Goal: Communication & Community: Answer question/provide support

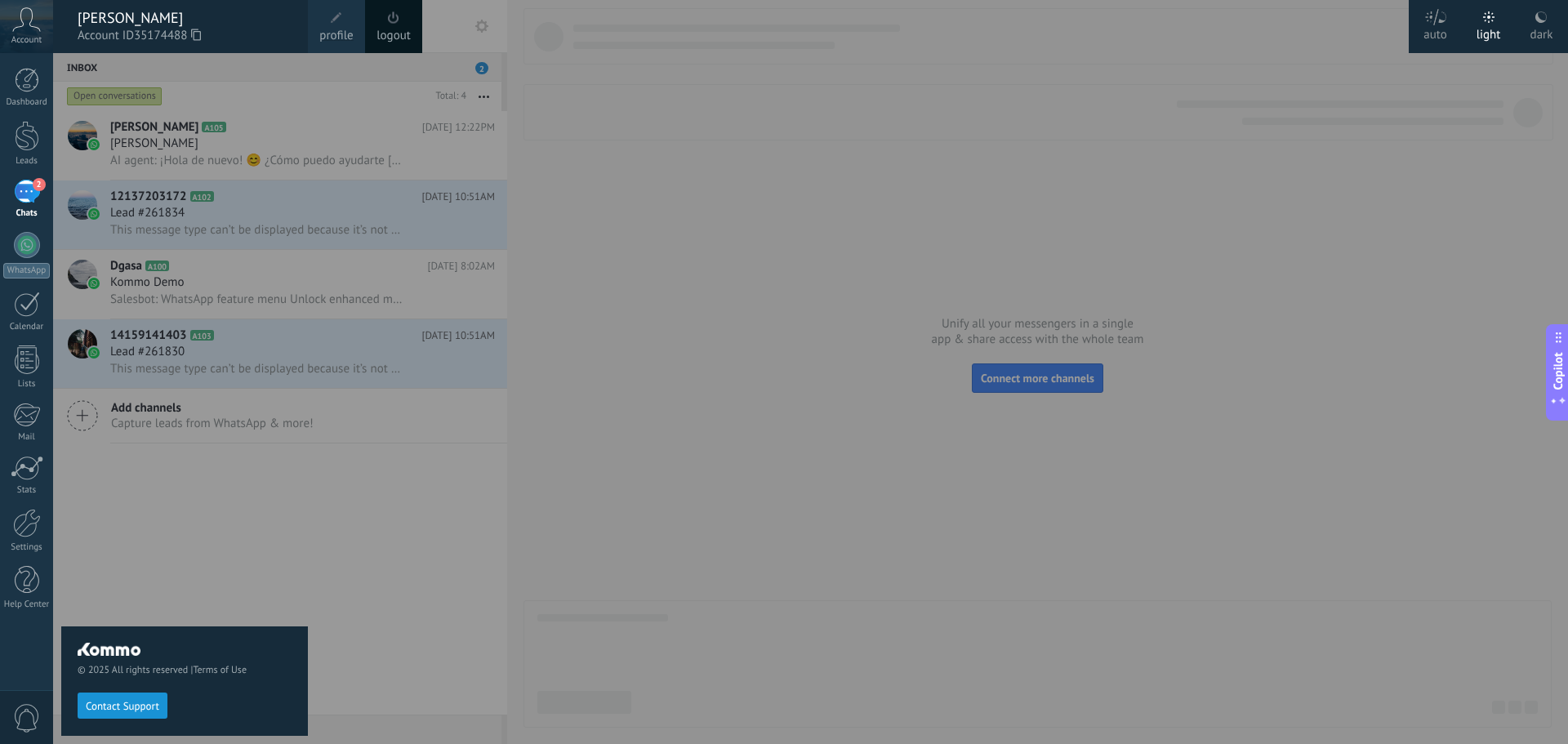
click at [757, 53] on div at bounding box center [837, 372] width 1568 height 744
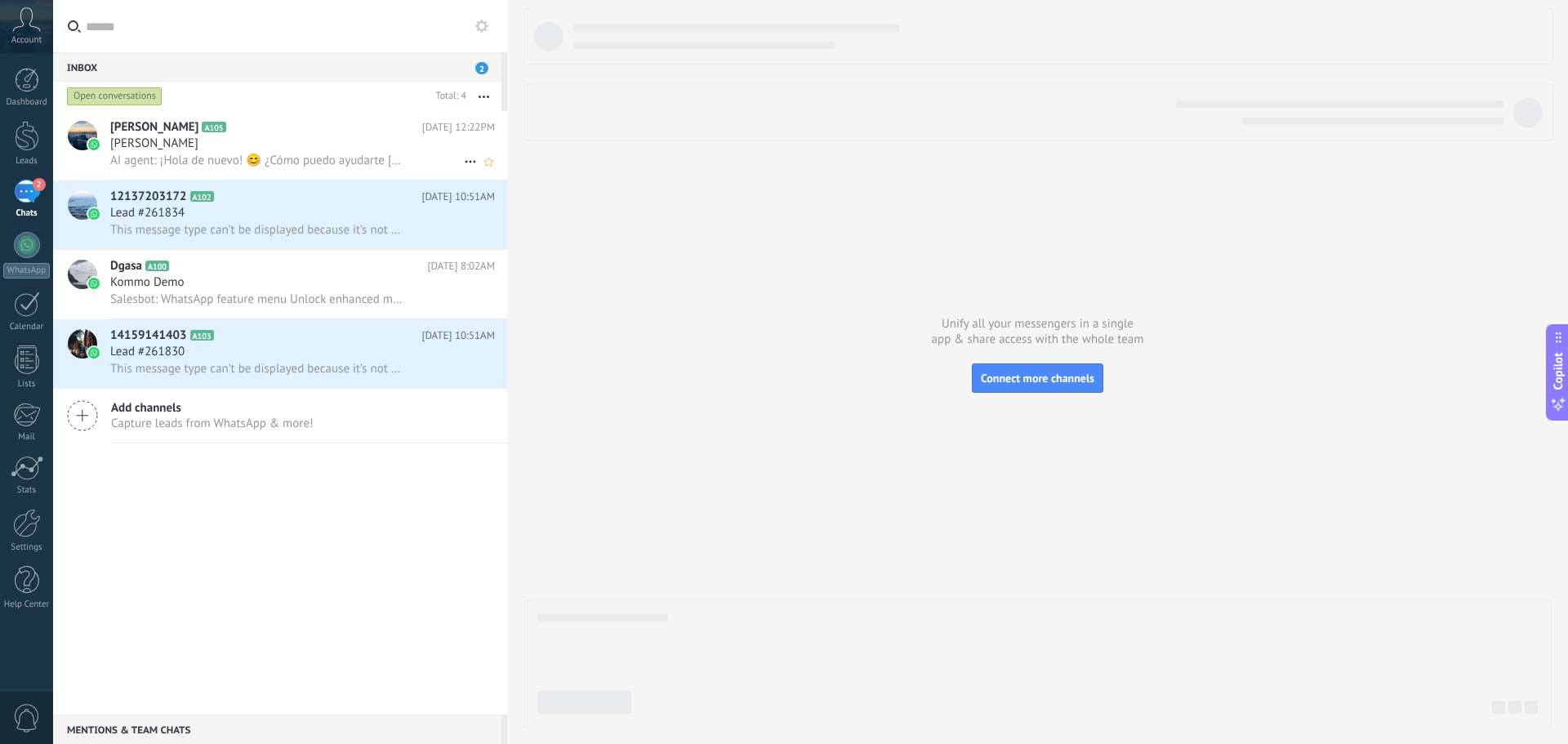
click at [349, 162] on span "AI agent: ¡Hola de nuevo! 😊 ¿Cómo puedo ayudarte [DATE]? Si deseas continuar co…" at bounding box center [257, 160] width 295 height 16
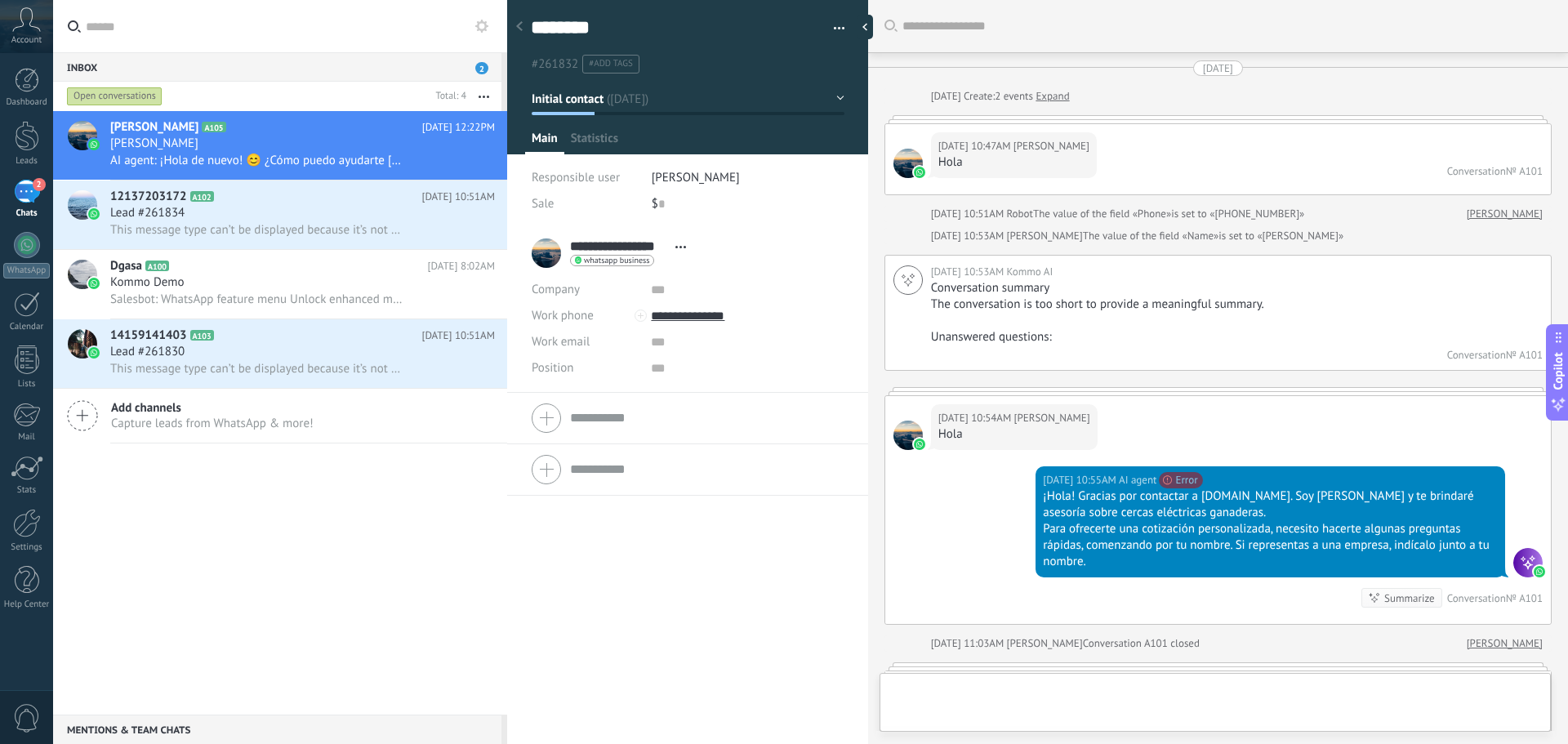
scroll to position [1724, 0]
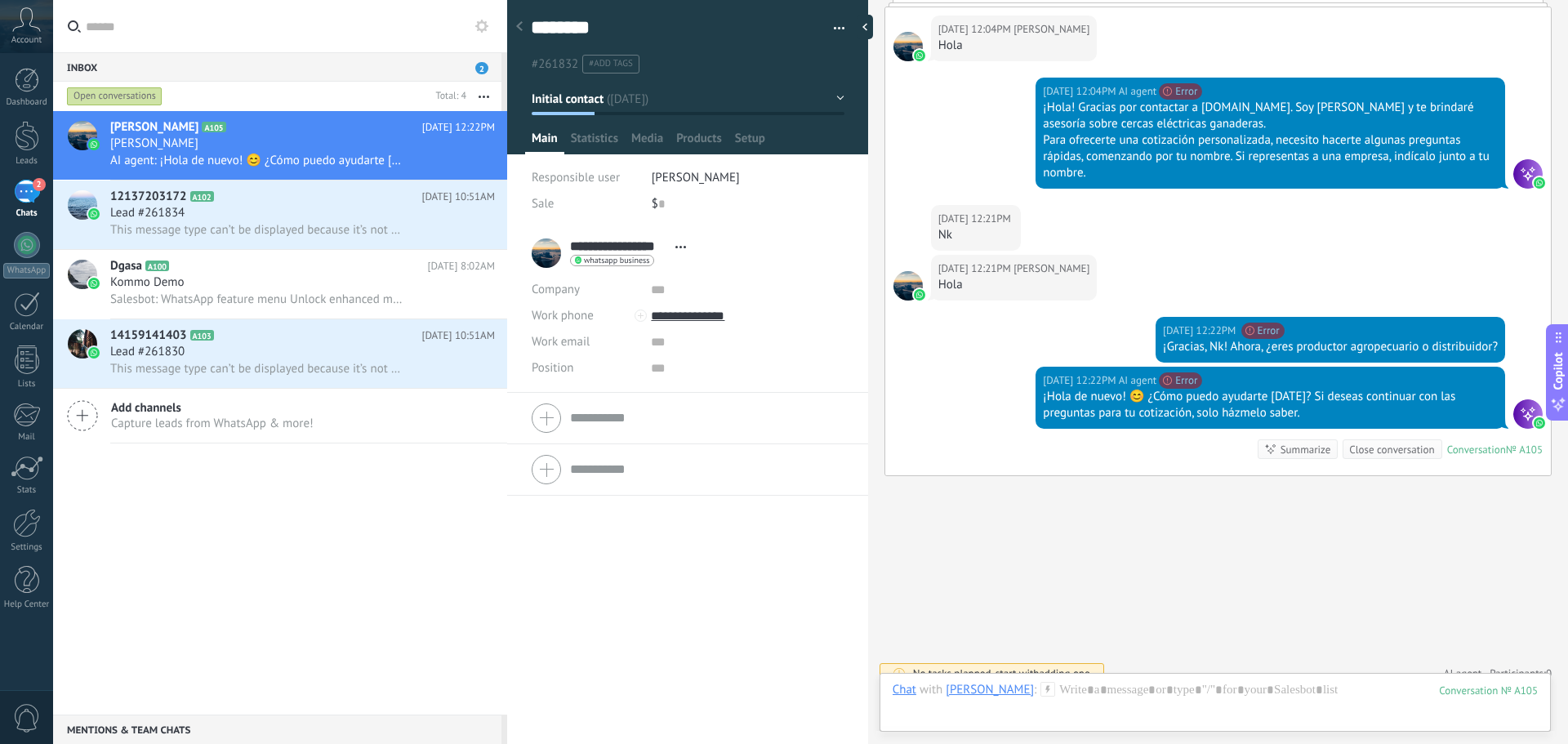
click at [1157, 389] on div "¡Hola de nuevo! 😊 ¿Cómo puedo ayudarte [DATE]? Si deseas continuar con las preg…" at bounding box center [1270, 406] width 455 height 33
click at [1130, 680] on div "Chat Email Note Task Chat with [PERSON_NAME] : 105 Send Cancel Track link click…" at bounding box center [1215, 703] width 672 height 59
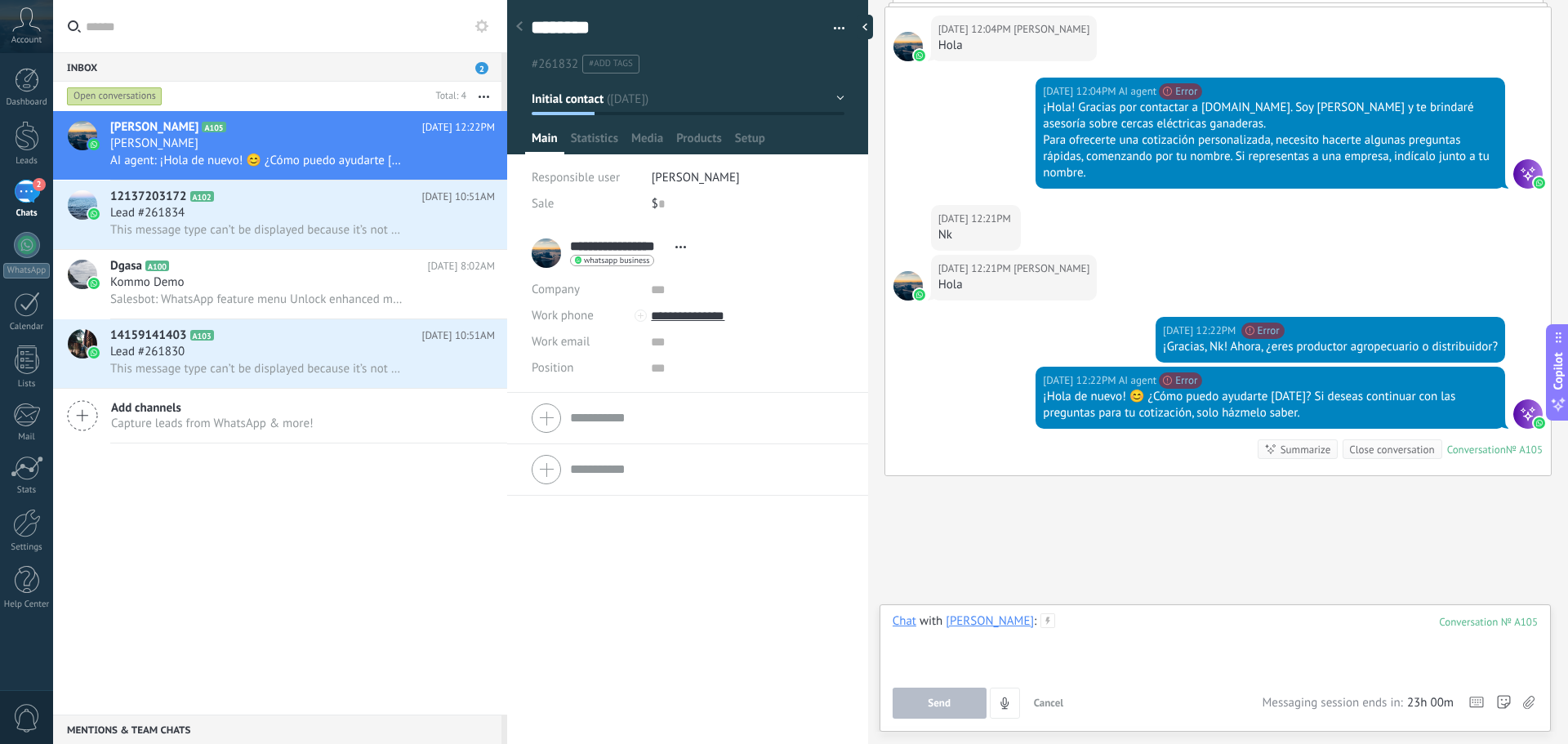
click at [947, 671] on div at bounding box center [1215, 645] width 645 height 62
click at [965, 692] on button "Send" at bounding box center [939, 704] width 94 height 31
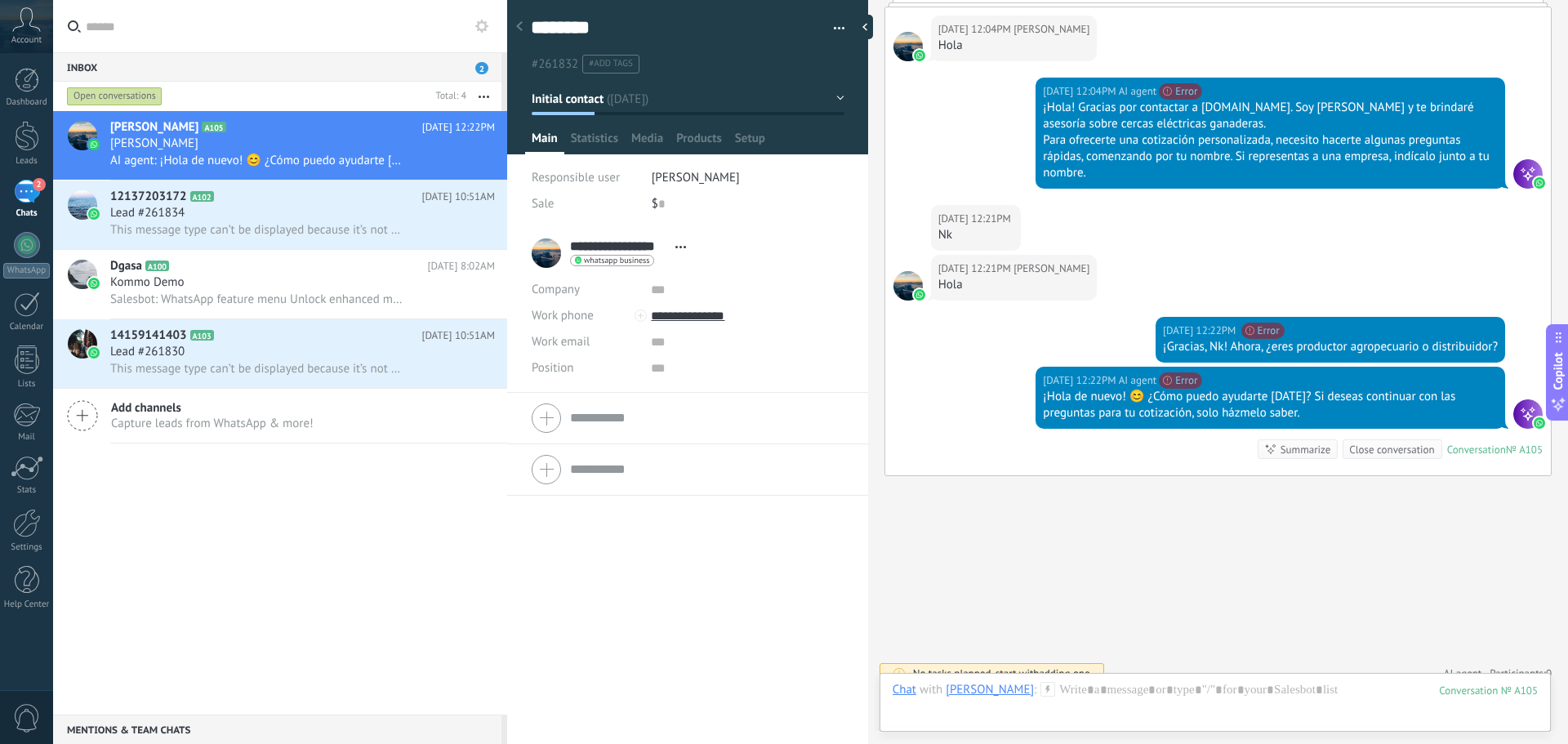
scroll to position [1786, 0]
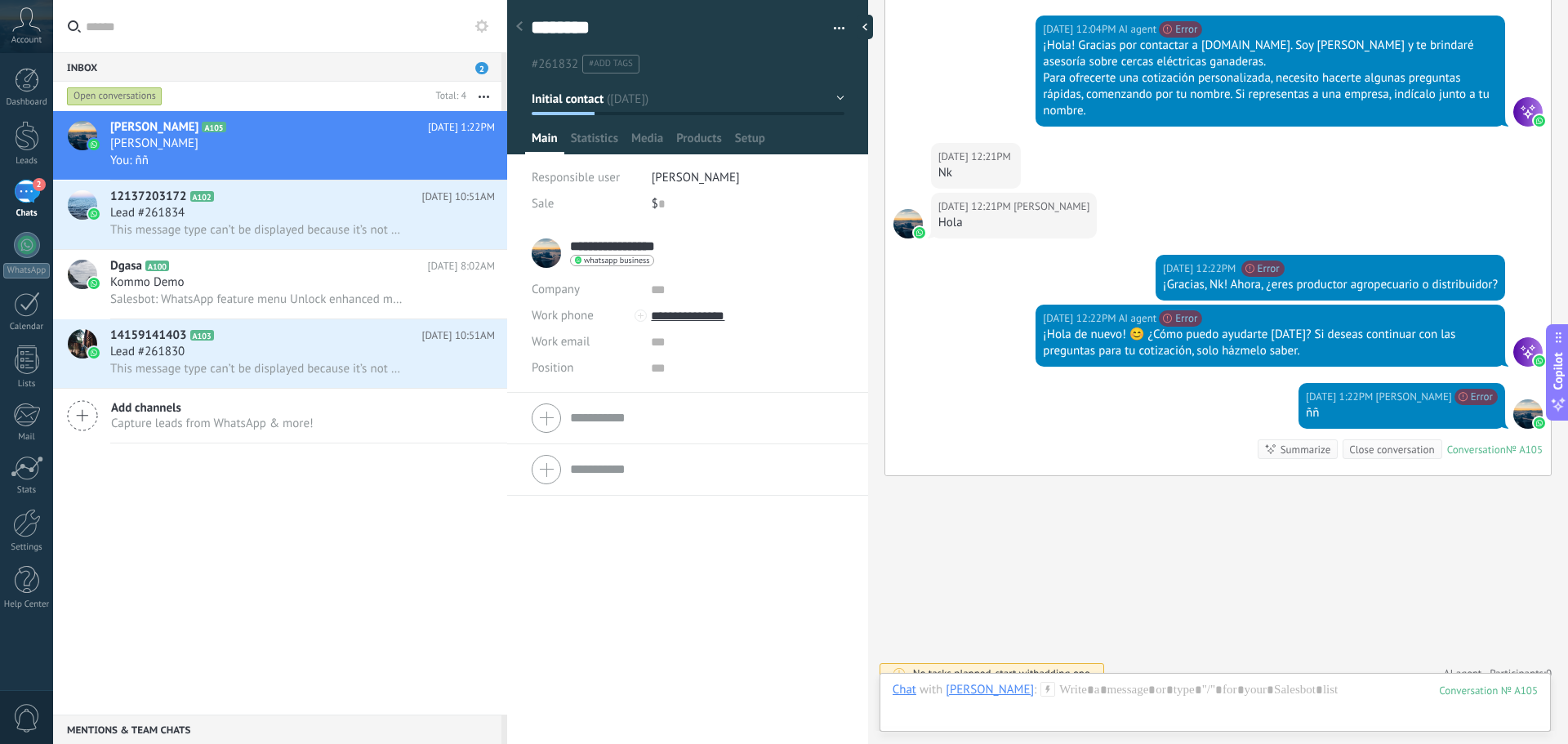
click at [640, 240] on input "**********" at bounding box center [618, 246] width 97 height 16
click at [626, 267] on input "********" at bounding box center [706, 261] width 273 height 16
click at [1015, 334] on div "[DATE] 12:22PM AI agent We couldn’t send your message. The Business Portfolio a…" at bounding box center [1217, 344] width 666 height 79
click at [1556, 377] on span "Copilot" at bounding box center [1558, 371] width 16 height 38
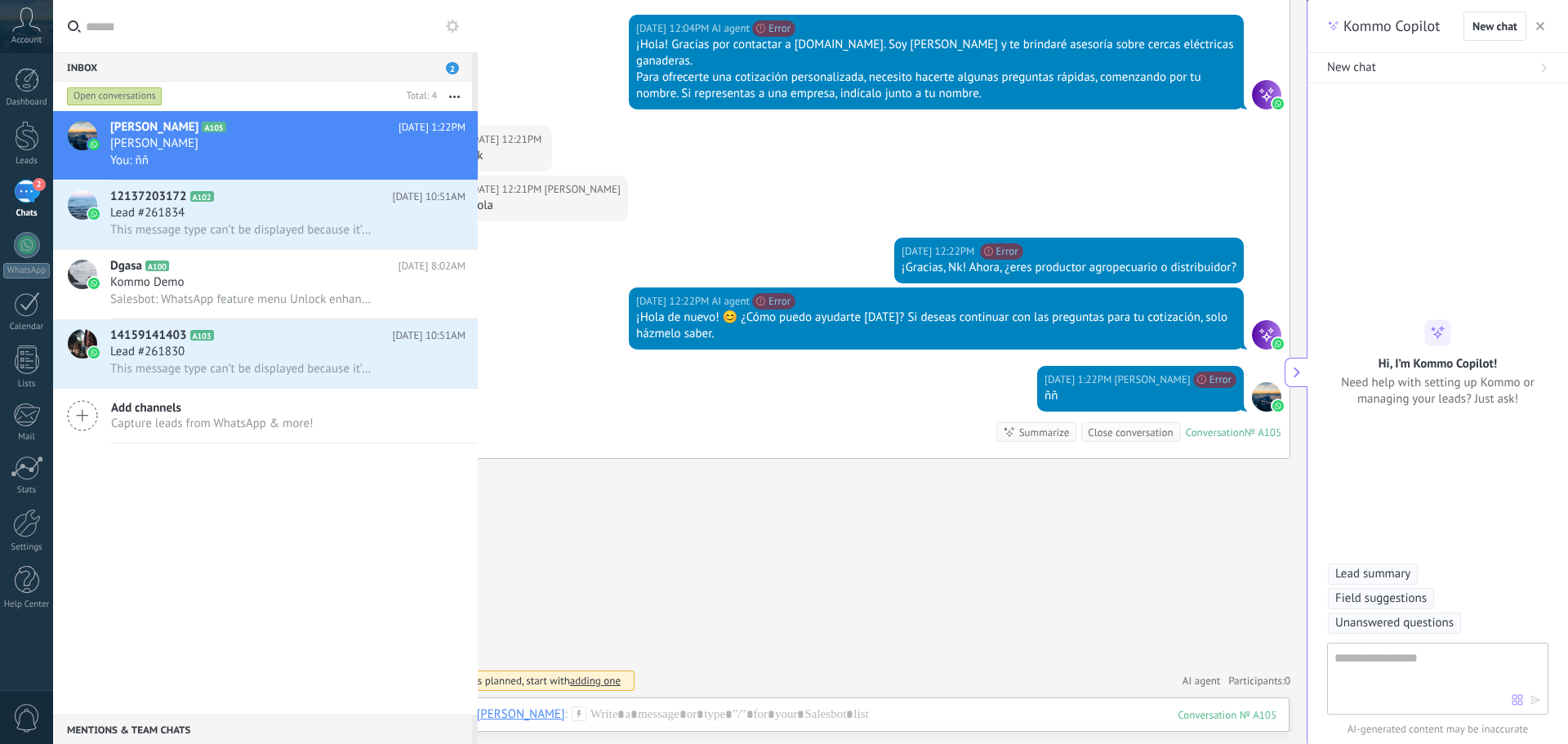
scroll to position [1656, 0]
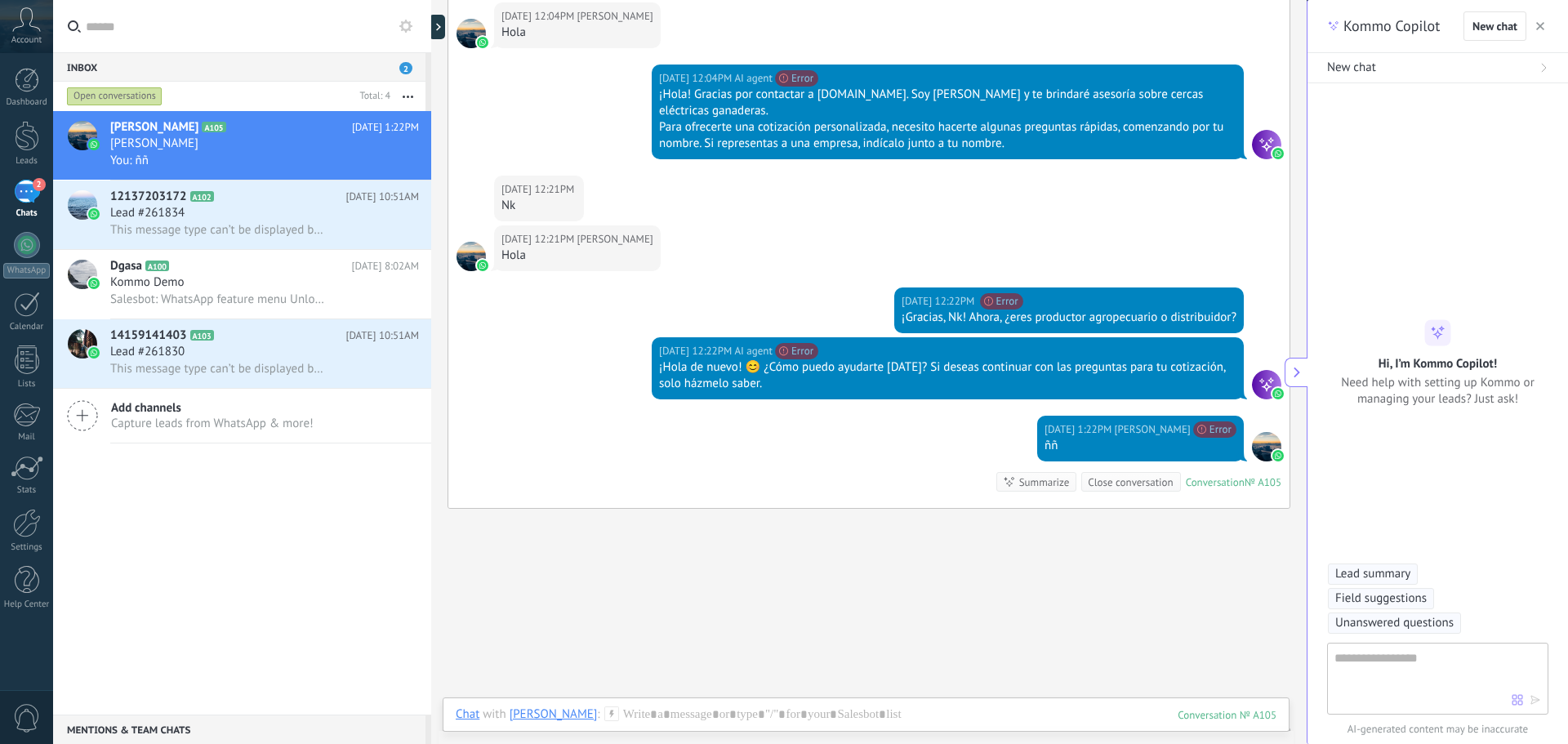
type textarea "********"
click at [1401, 673] on textarea at bounding box center [1424, 678] width 177 height 59
click at [1546, 18] on button "button" at bounding box center [1540, 26] width 16 height 20
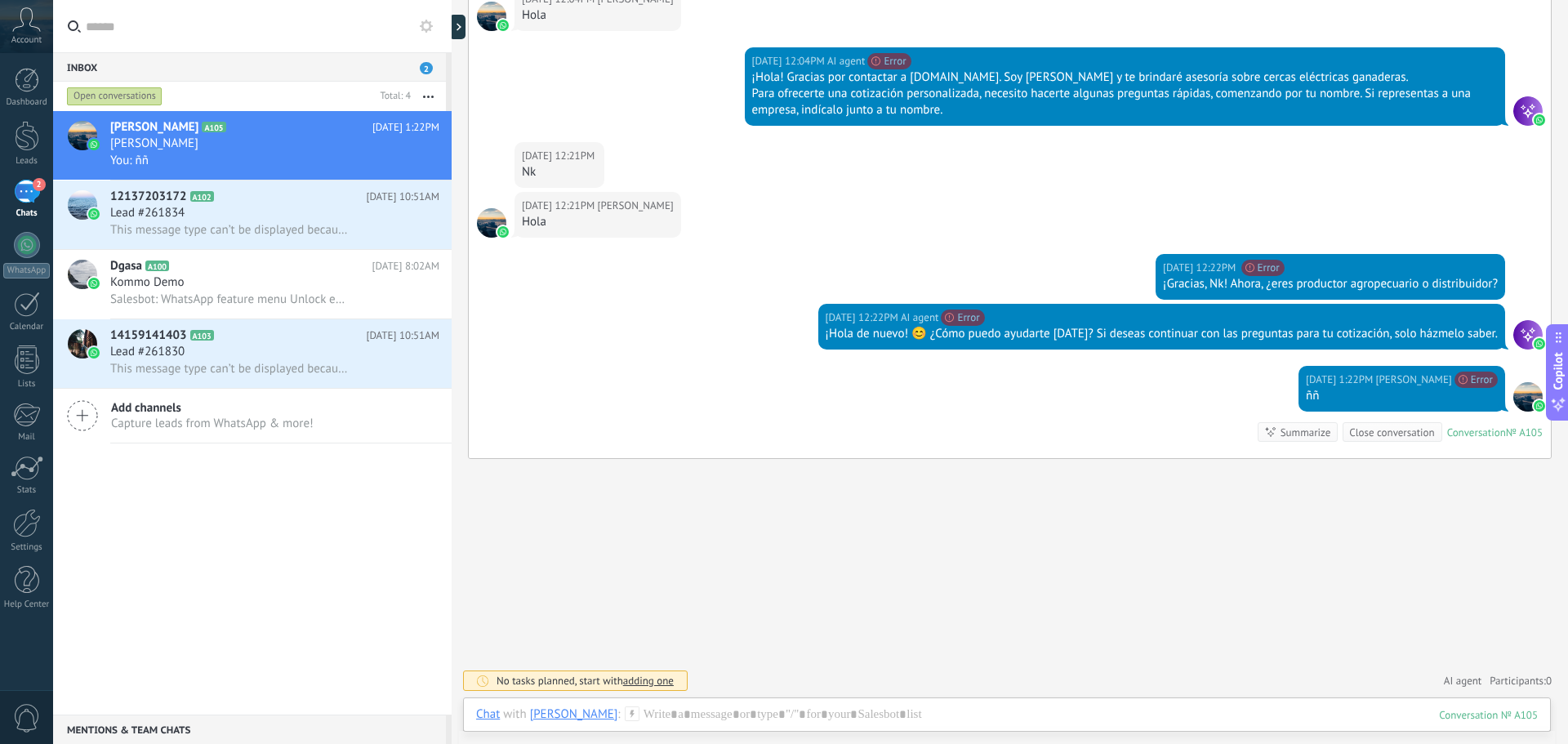
scroll to position [1623, 0]
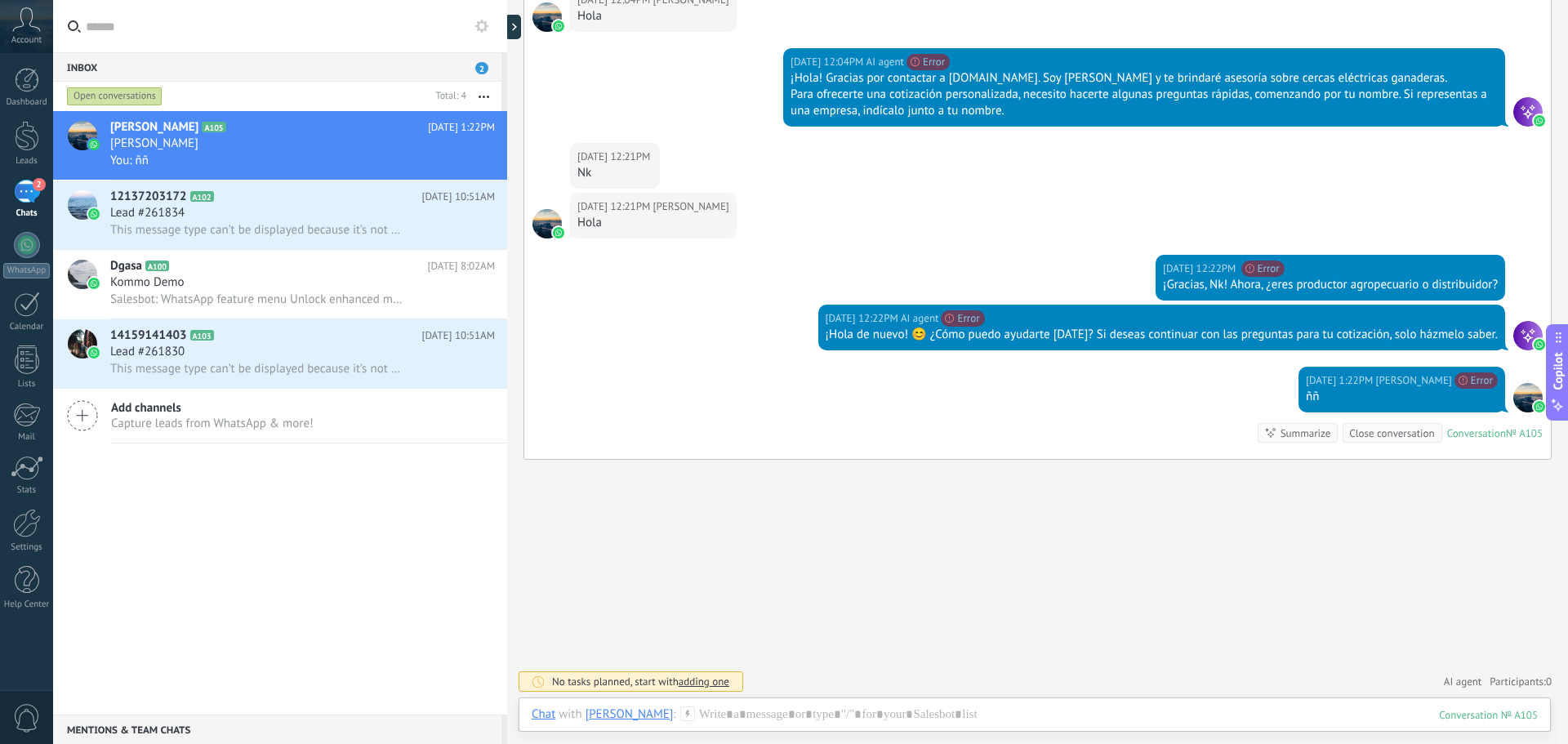
click at [1560, 343] on icon at bounding box center [1558, 338] width 13 height 13
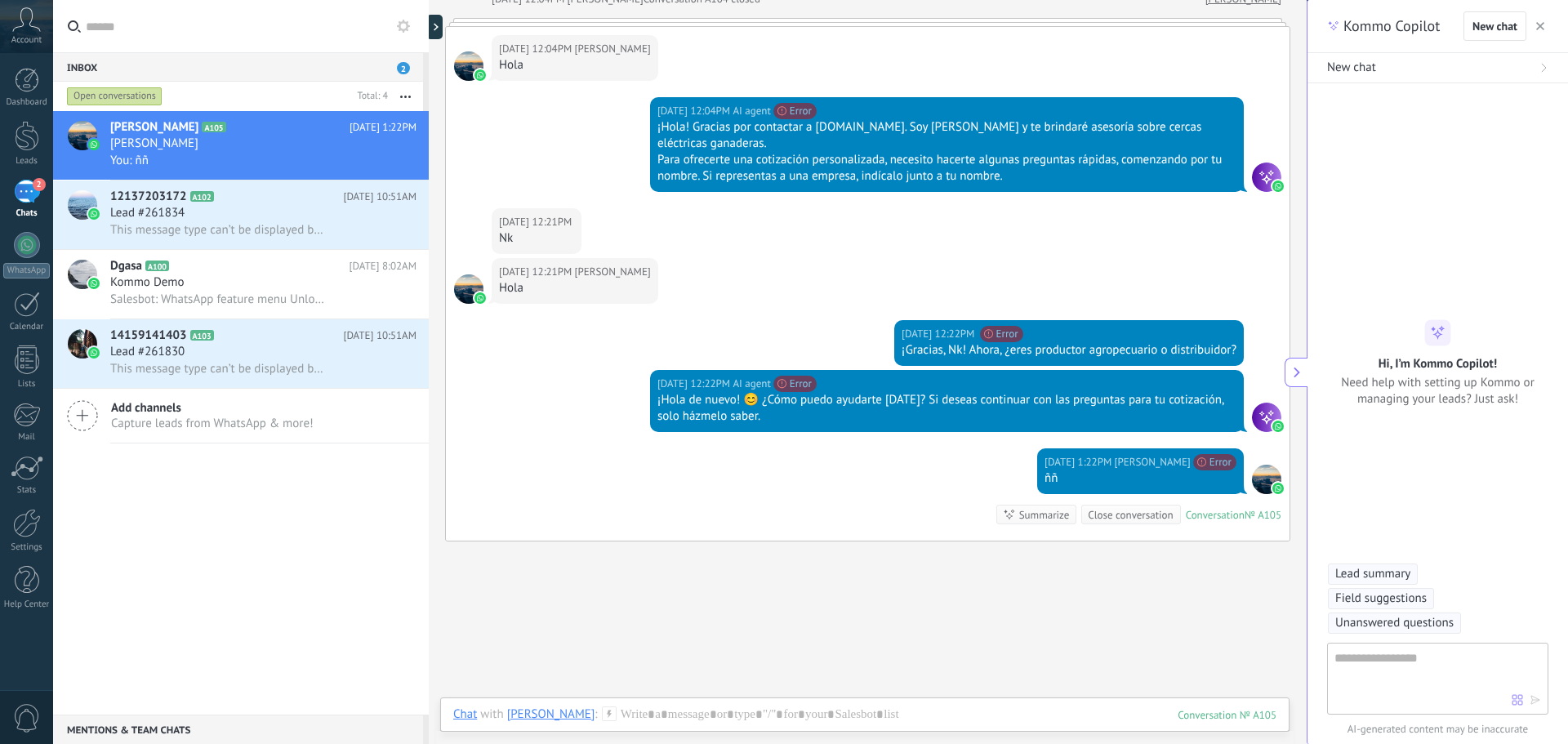
click at [1443, 658] on textarea at bounding box center [1424, 678] width 177 height 59
type textarea "****"
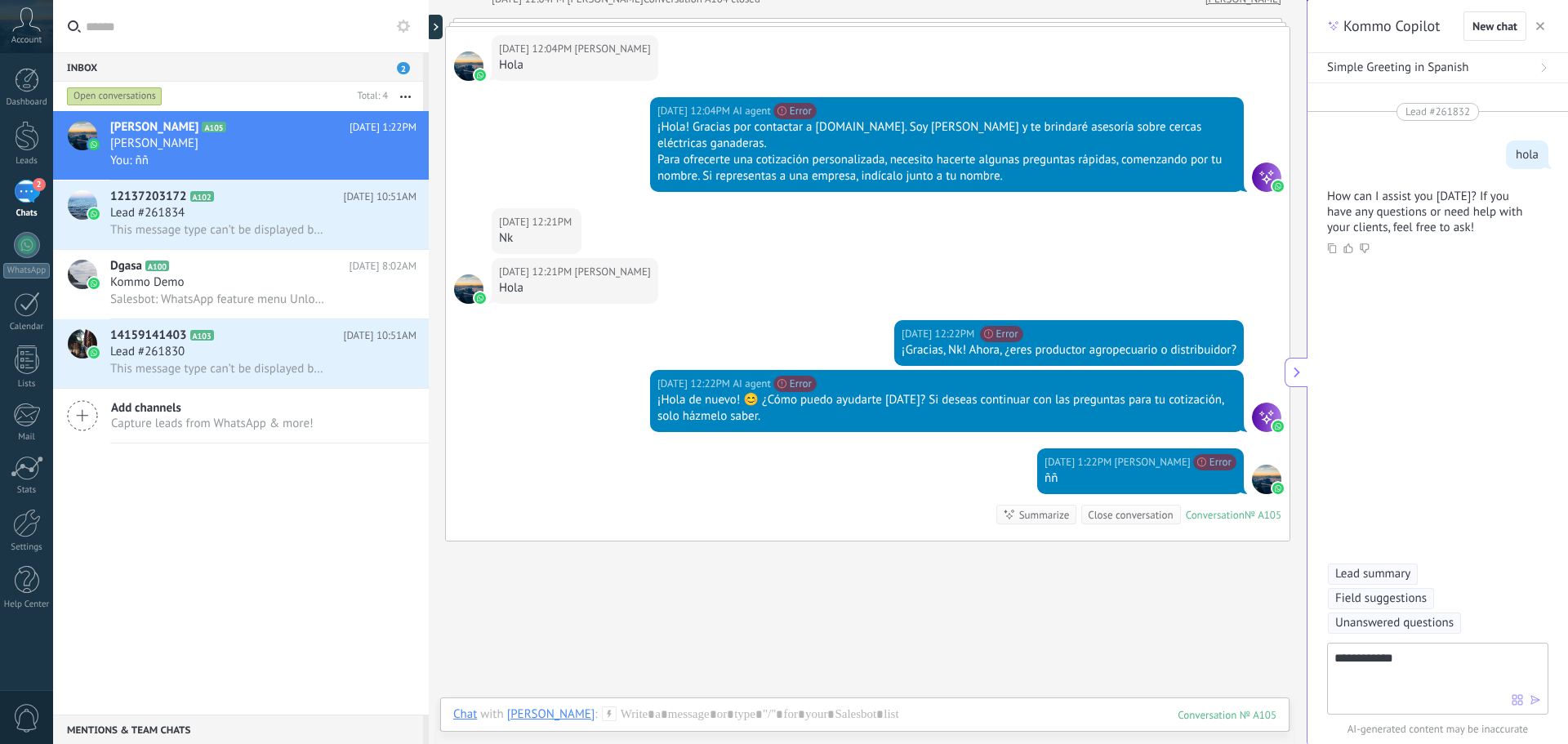
type textarea "**********"
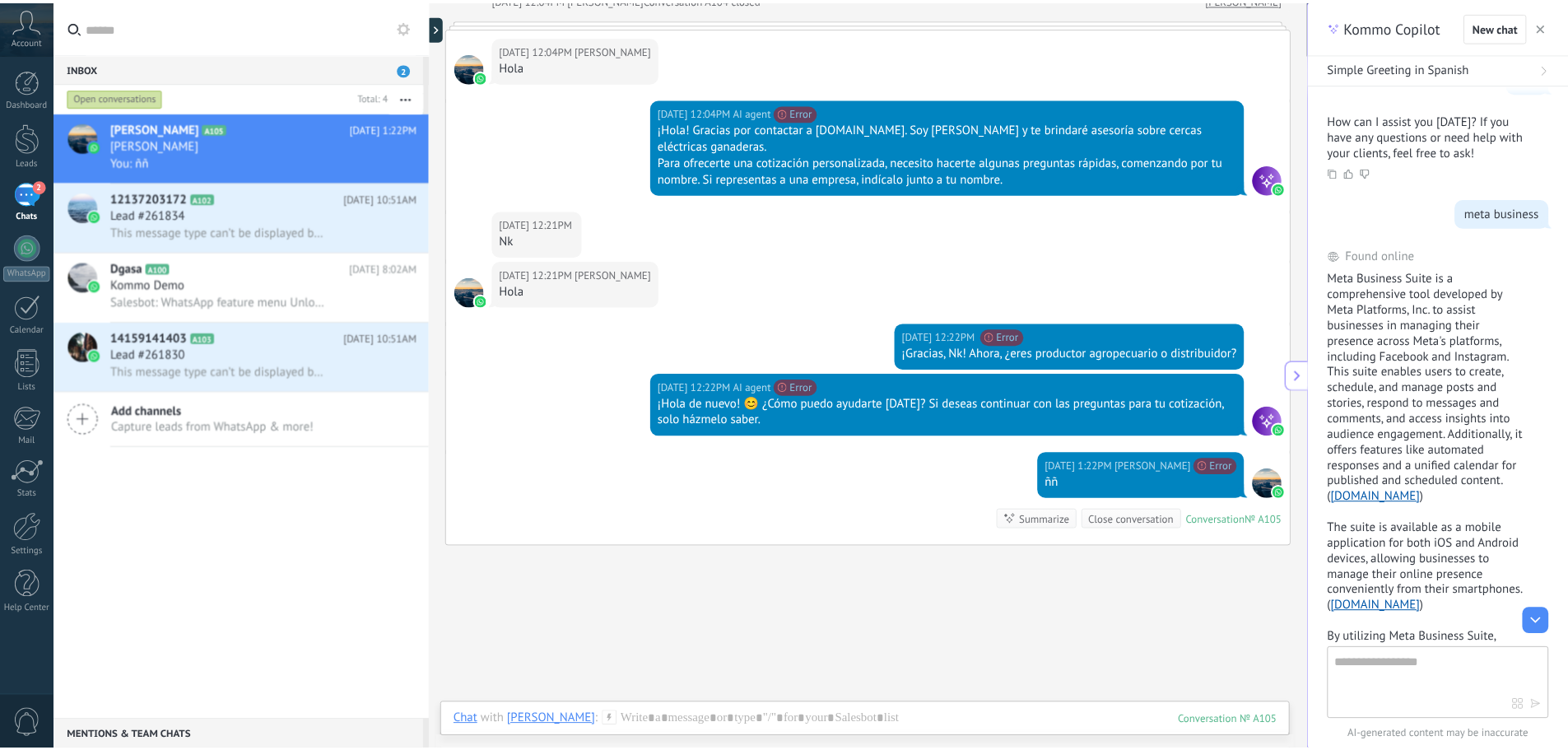
scroll to position [161, 0]
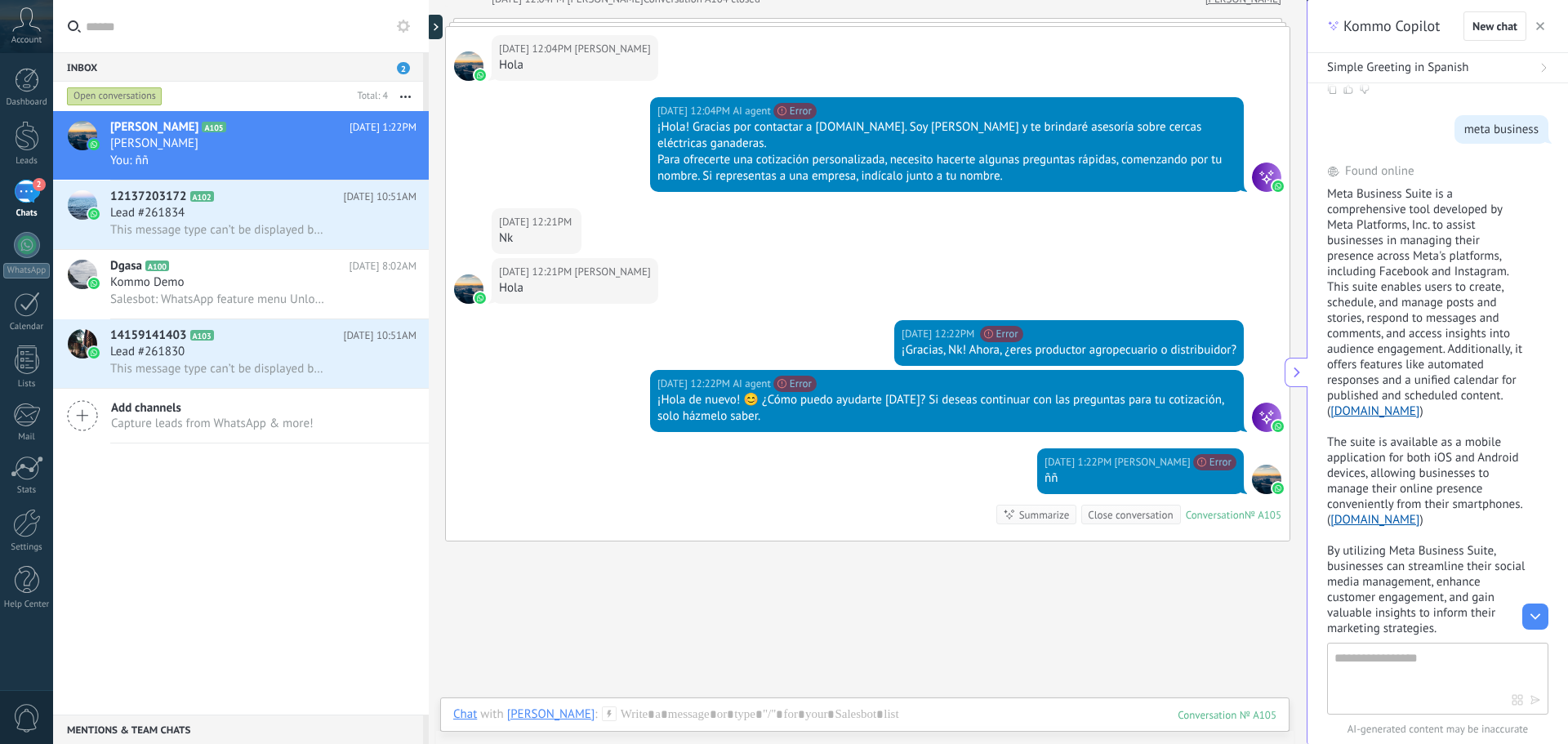
click at [991, 268] on div "[DATE] 12:21PM [PERSON_NAME] Hola" at bounding box center [868, 289] width 844 height 62
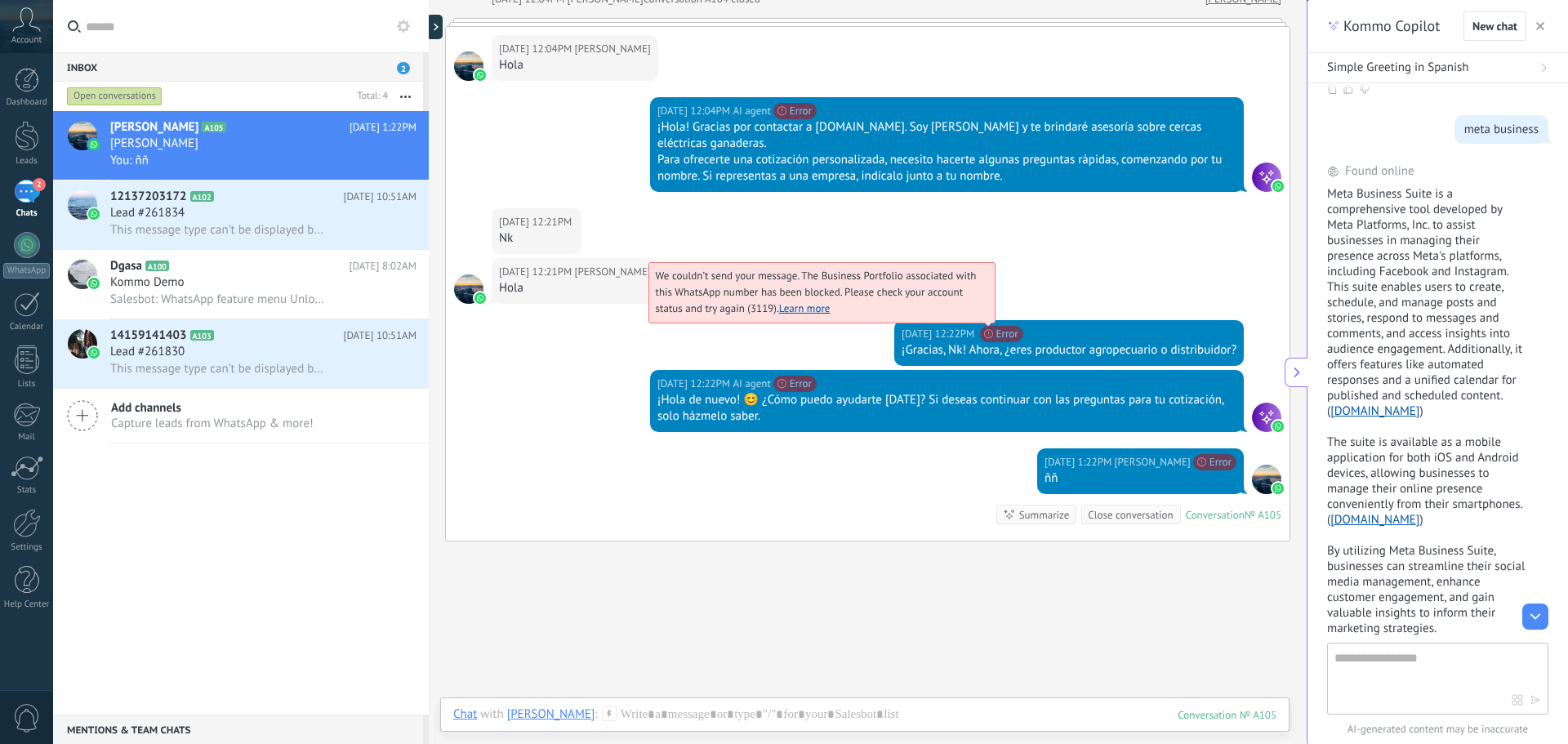
click at [977, 287] on span "We couldn’t send your message. The Business Portfolio associated with this What…" at bounding box center [816, 292] width 321 height 47
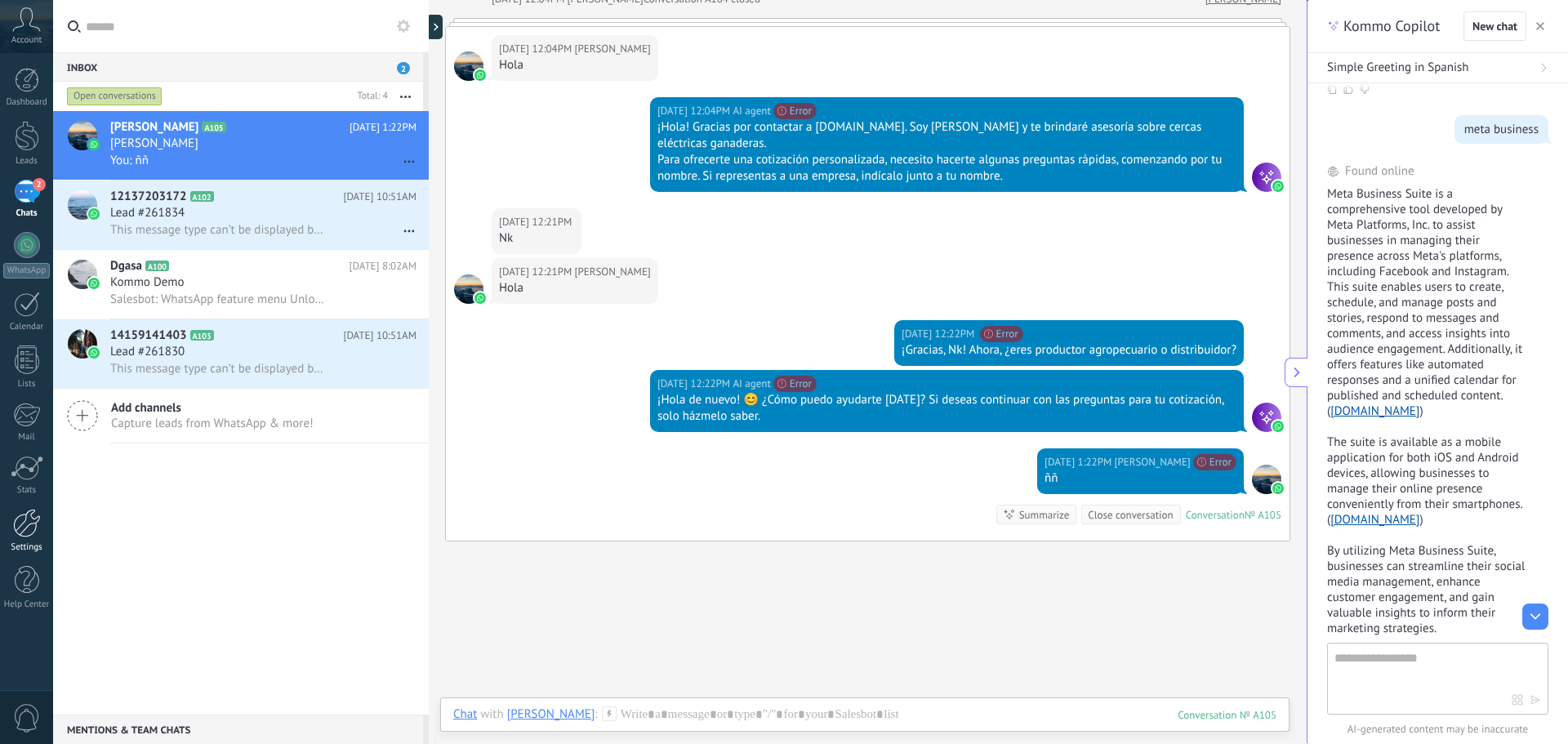
click at [25, 530] on div at bounding box center [27, 523] width 28 height 29
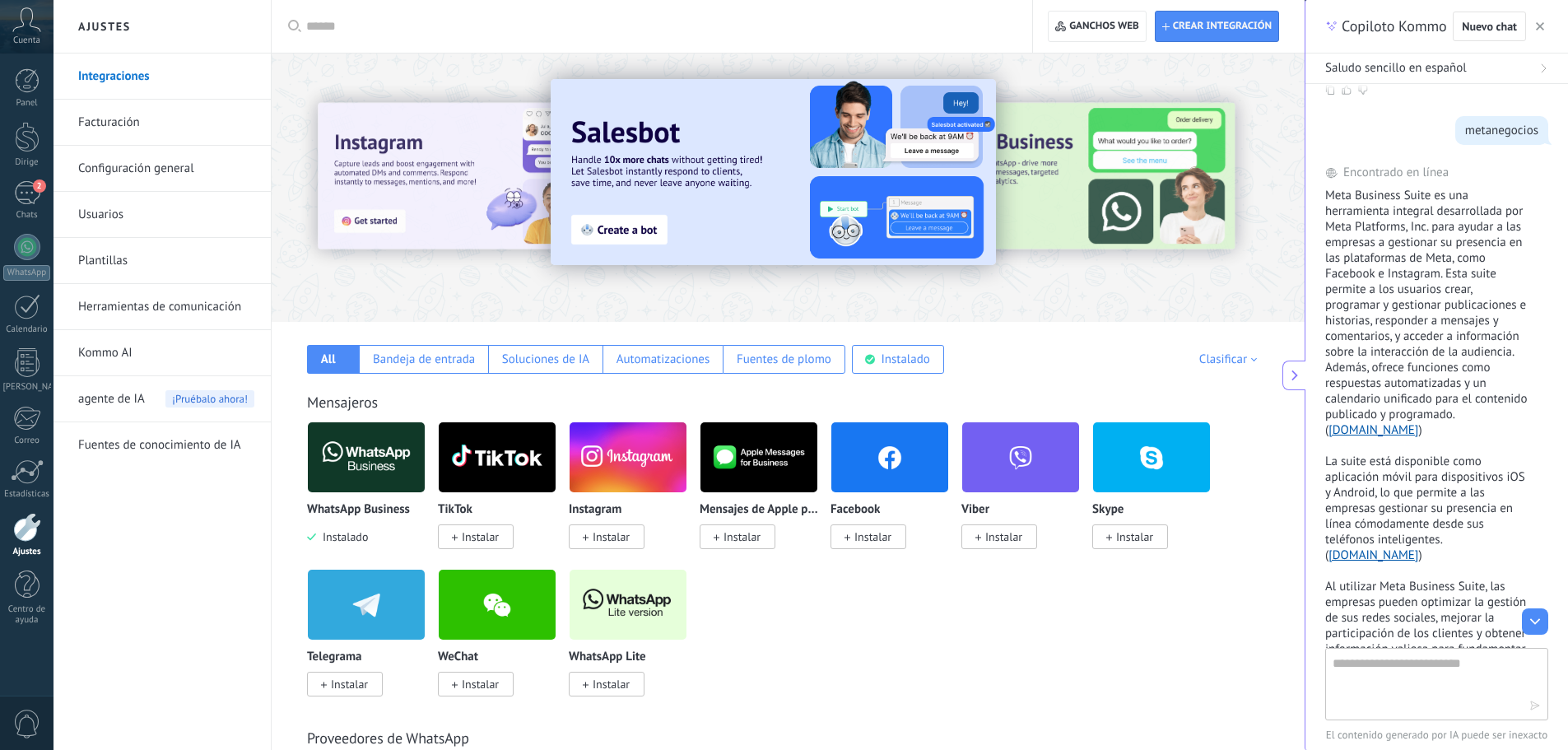
click at [1152, 174] on div at bounding box center [1197, 186] width 371 height 148
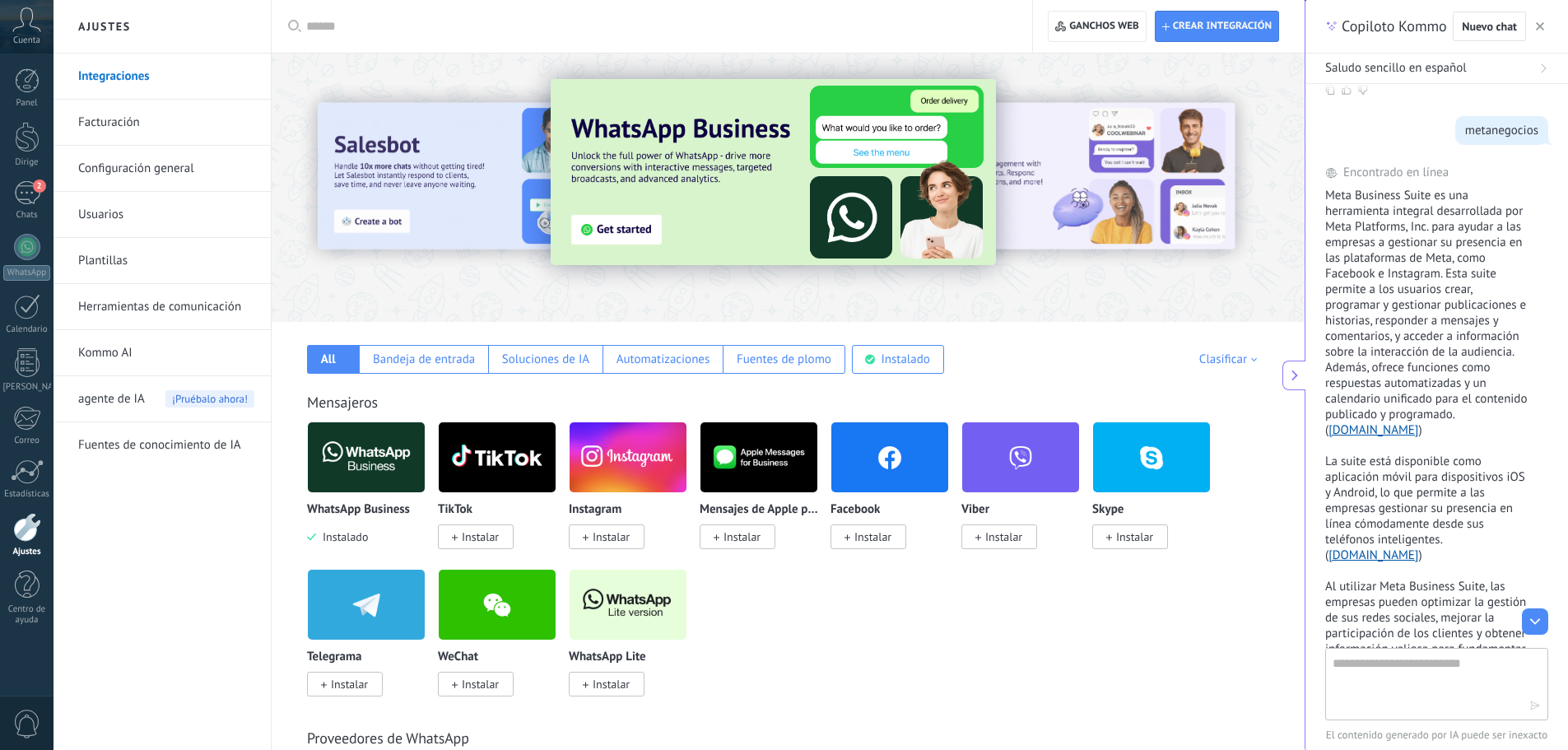
click at [778, 103] on img at bounding box center [774, 172] width 445 height 186
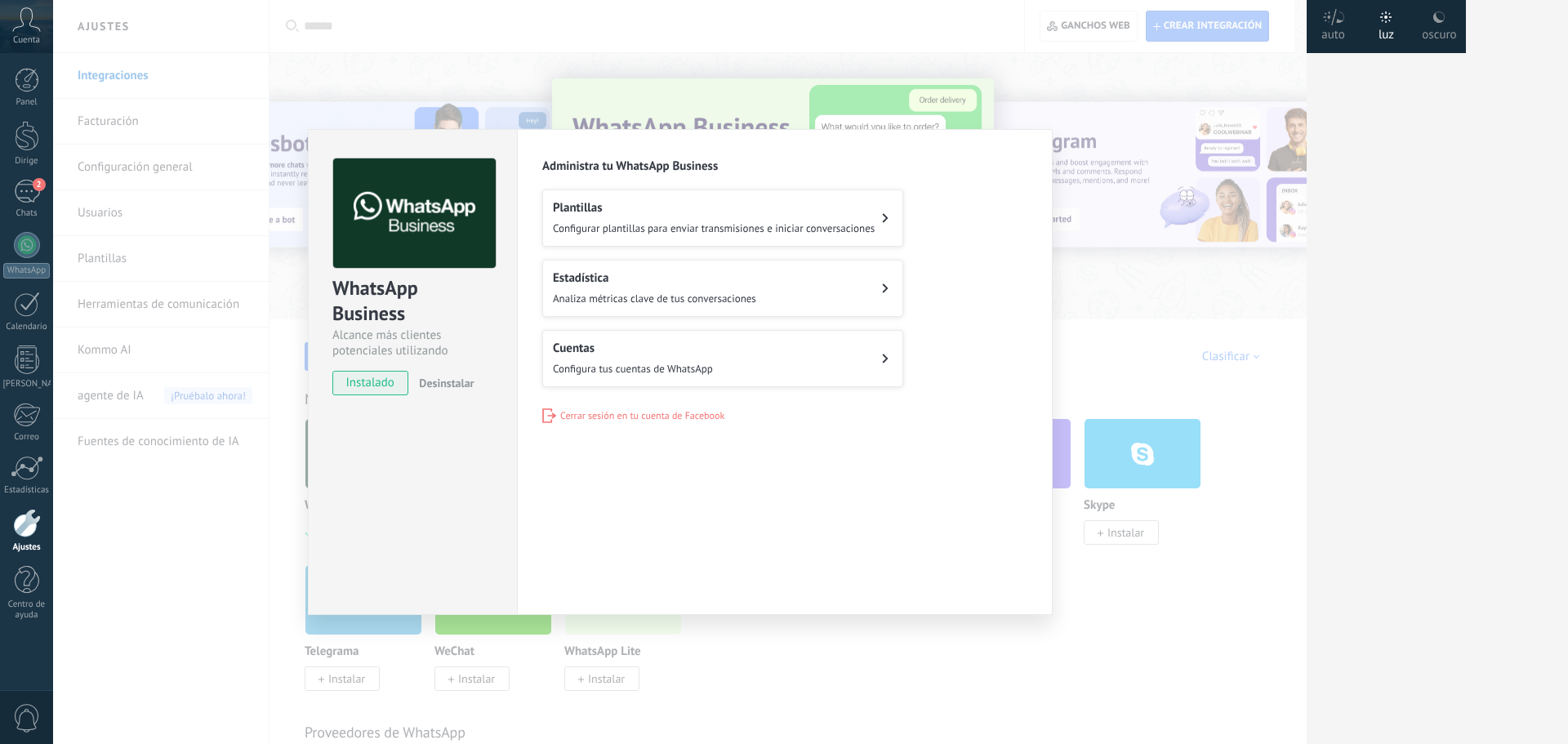
click at [637, 360] on div "Cuentas Configura tus cuentas de WhatsApp" at bounding box center [633, 359] width 160 height 36
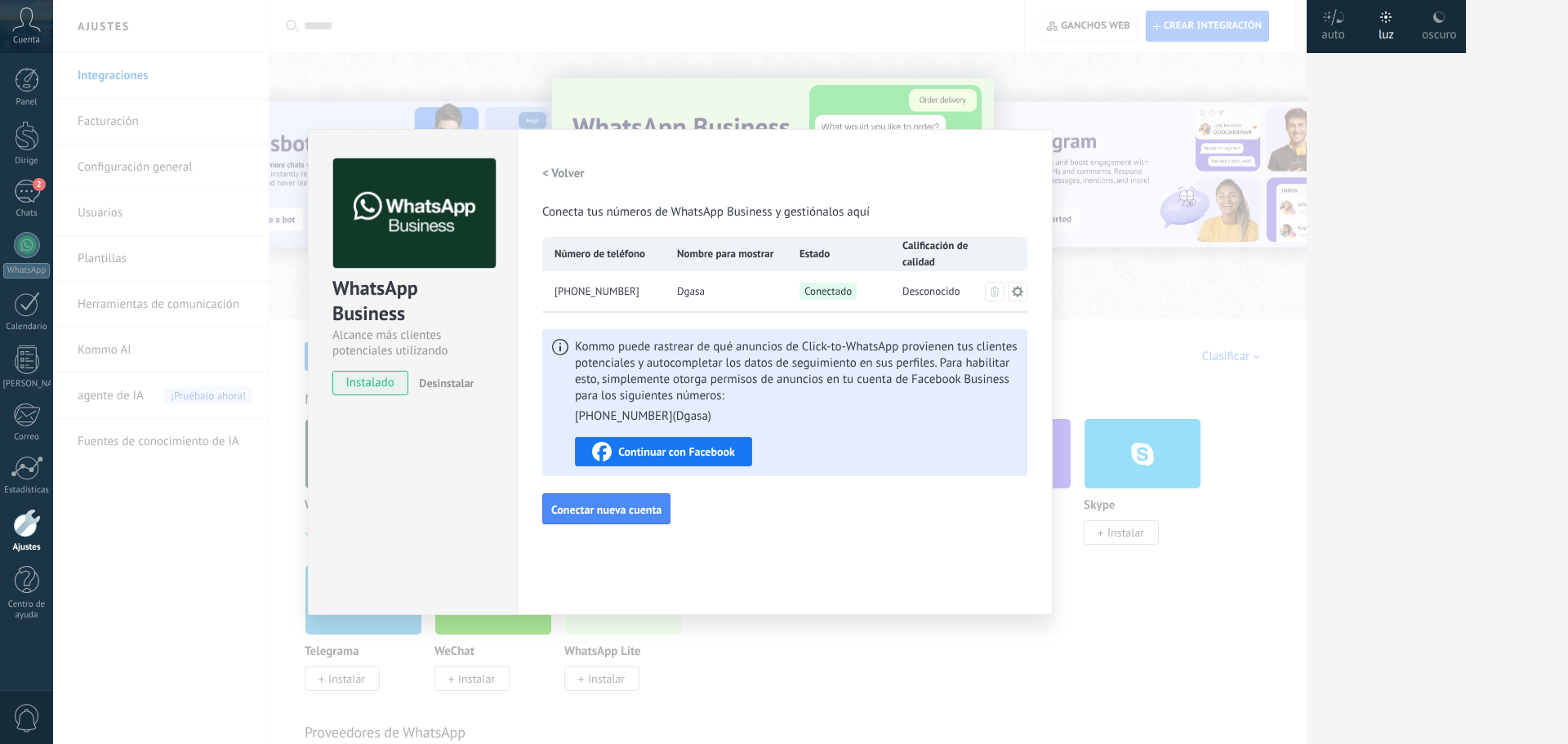
click at [1232, 448] on div "WhatsApp Business Alcance más clientes potenciales utilizando potentes herramie…" at bounding box center [680, 372] width 1254 height 744
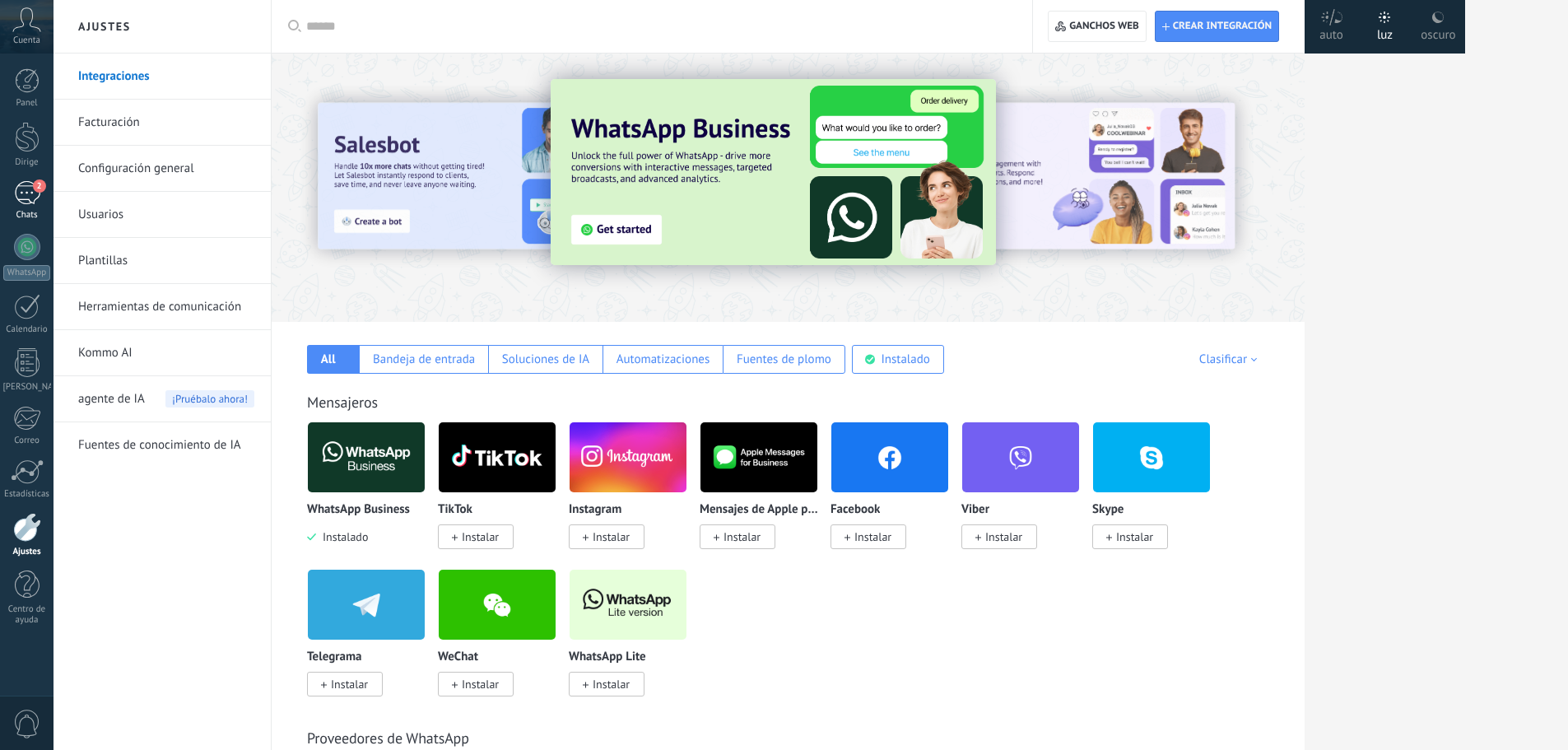
click at [39, 197] on div "2" at bounding box center [27, 193] width 26 height 24
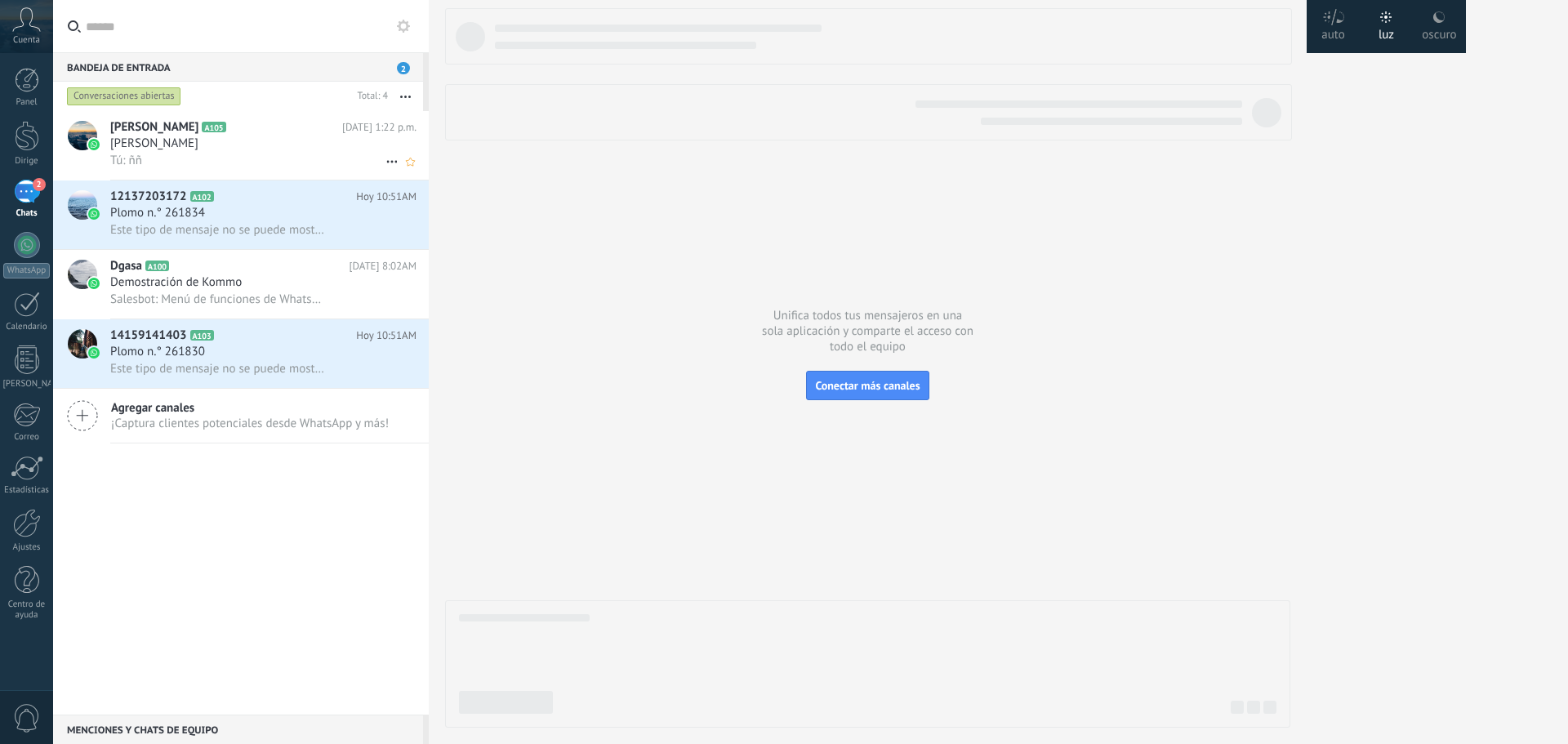
click at [233, 154] on div "Tú: ññ" at bounding box center [263, 160] width 306 height 17
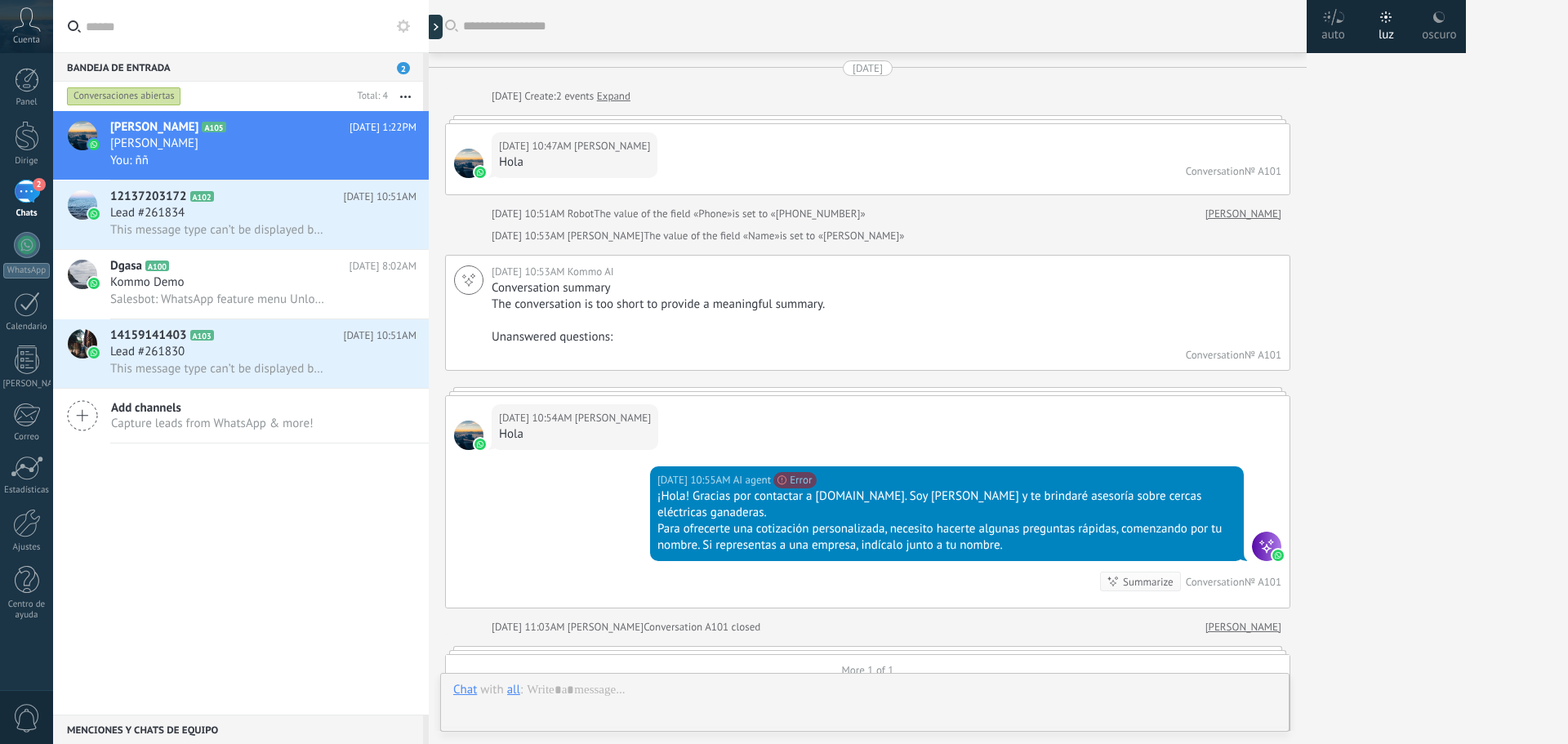
scroll to position [1656, 0]
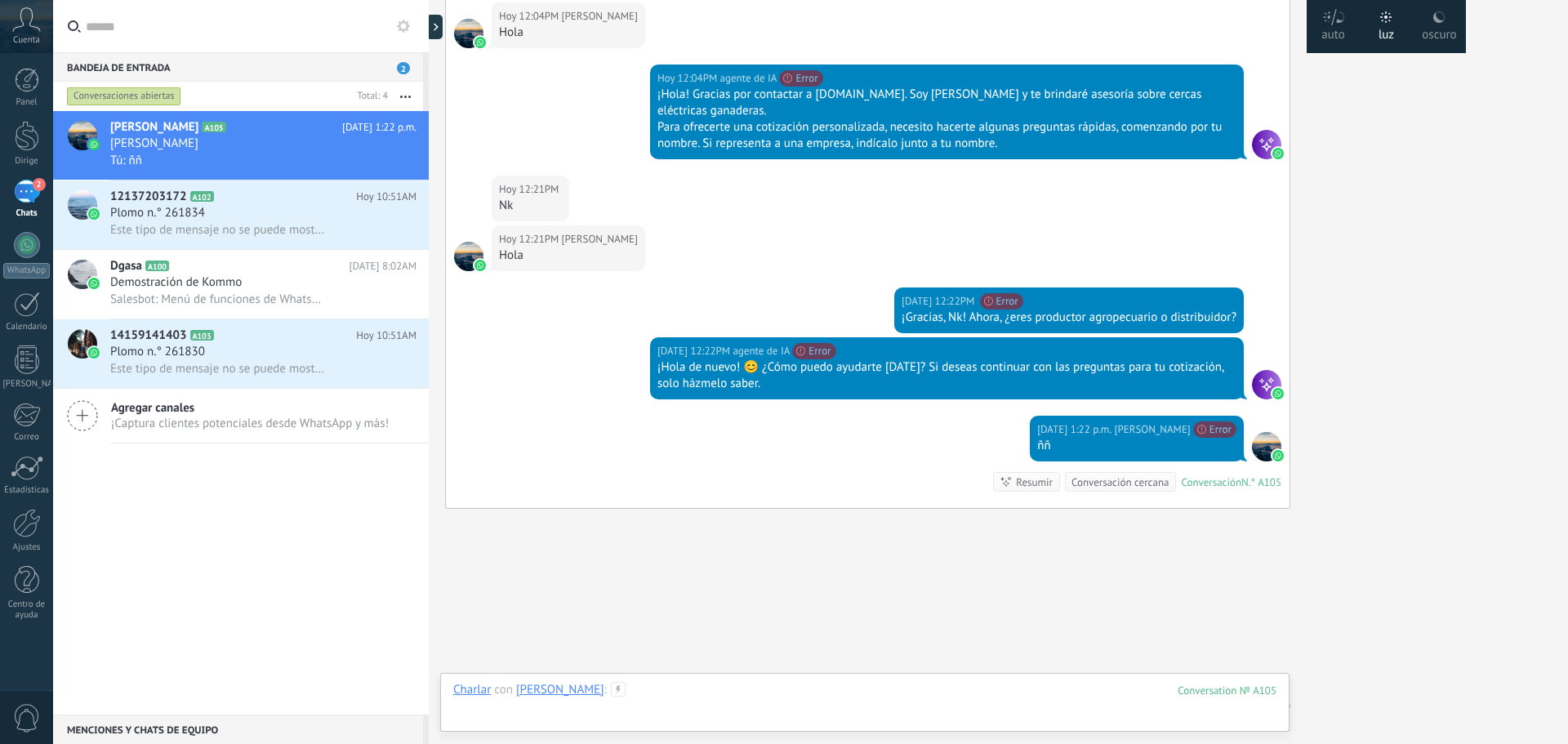
click at [867, 695] on div at bounding box center [864, 707] width 823 height 49
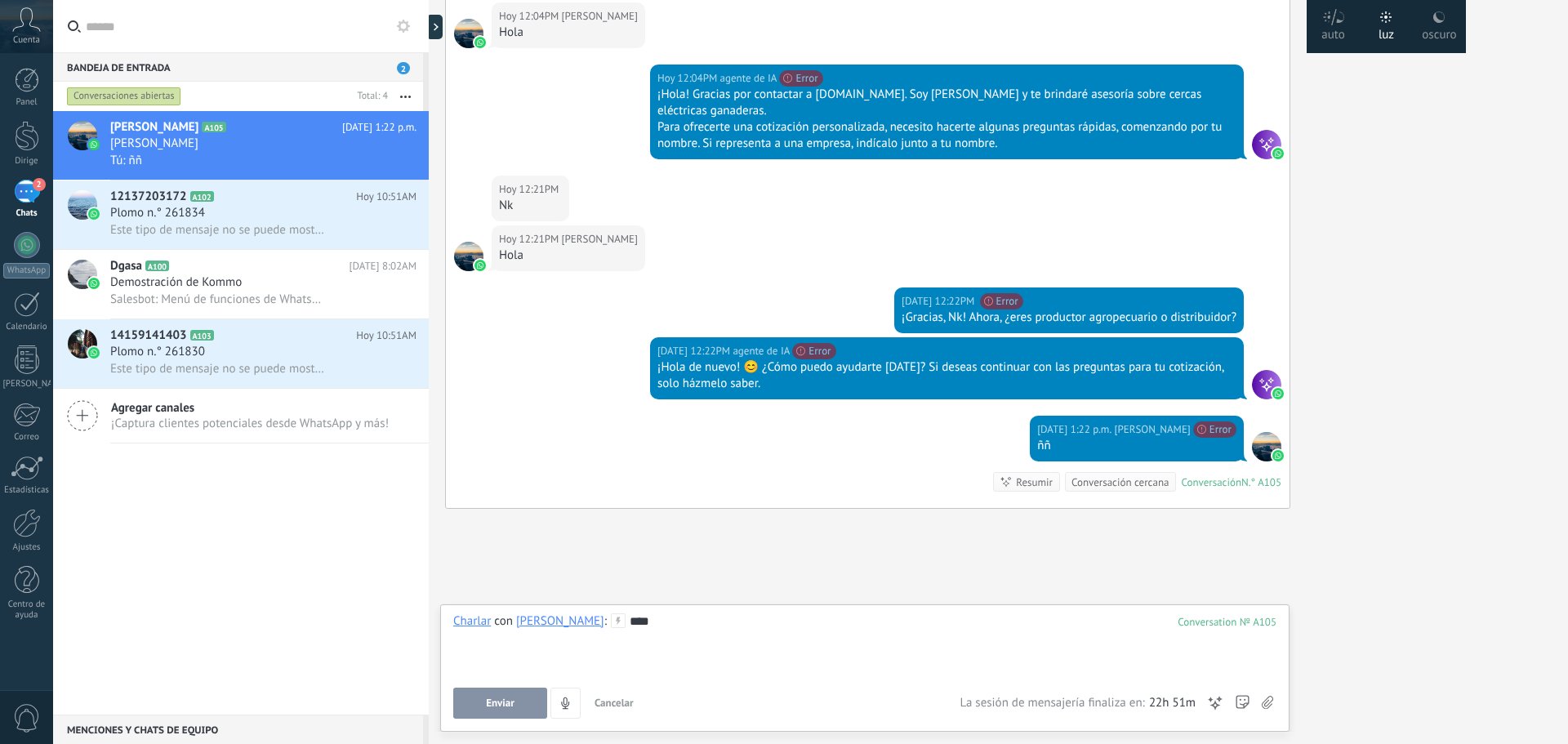
click at [527, 706] on button "Enviar" at bounding box center [500, 704] width 94 height 31
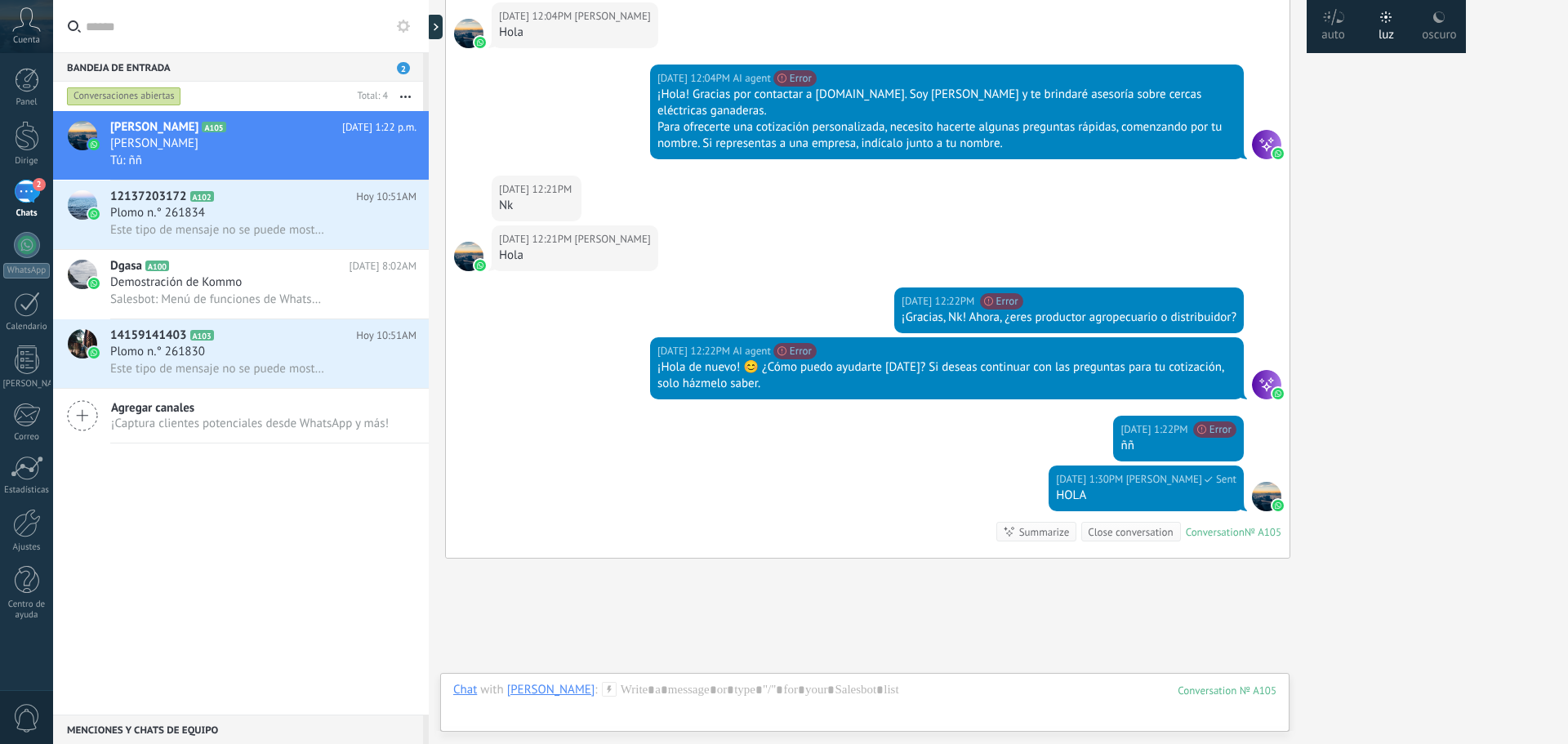
scroll to position [1705, 0]
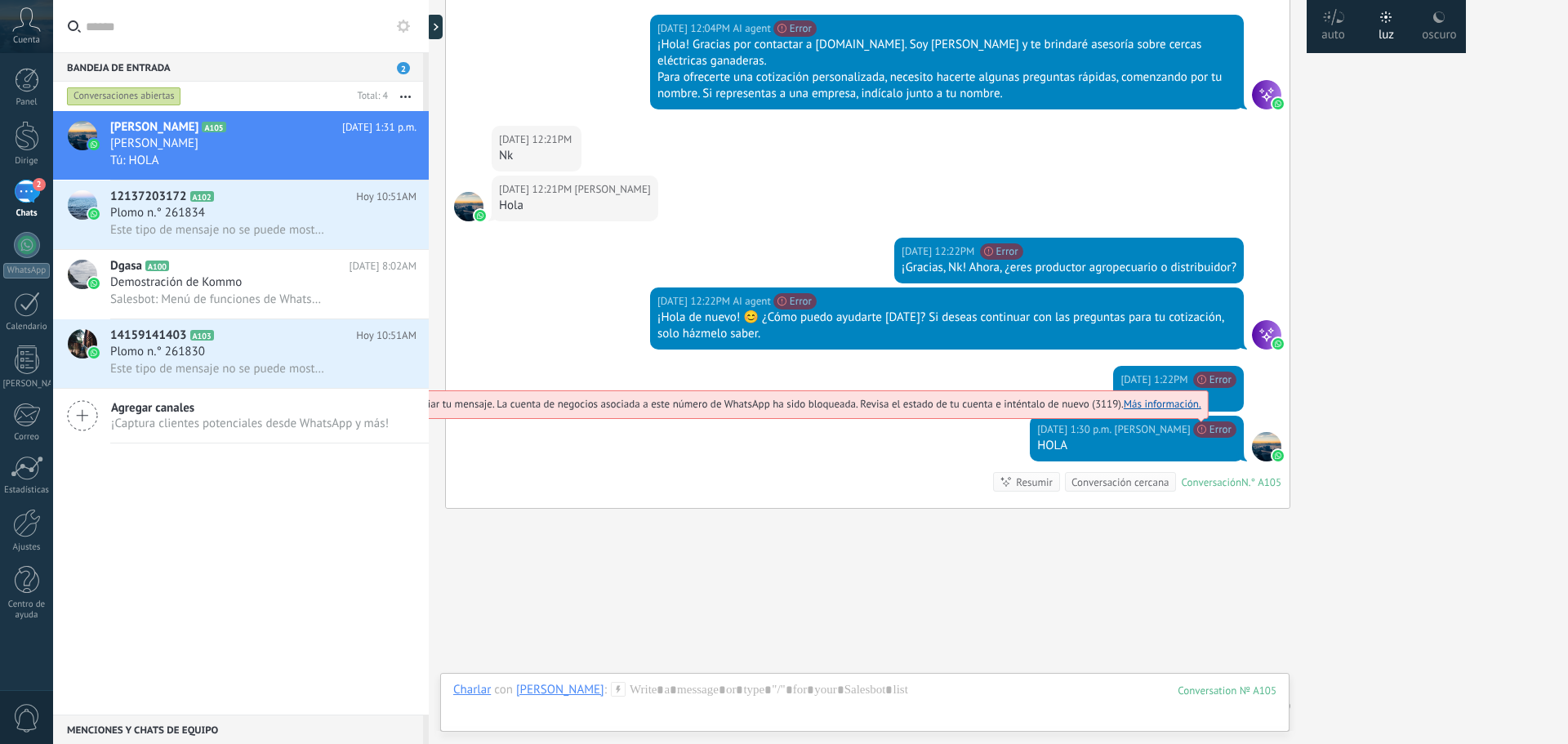
click at [1201, 397] on span "No pudimos enviar tu mensaje. La cuenta de negocios asociada a este número de W…" at bounding box center [778, 403] width 847 height 14
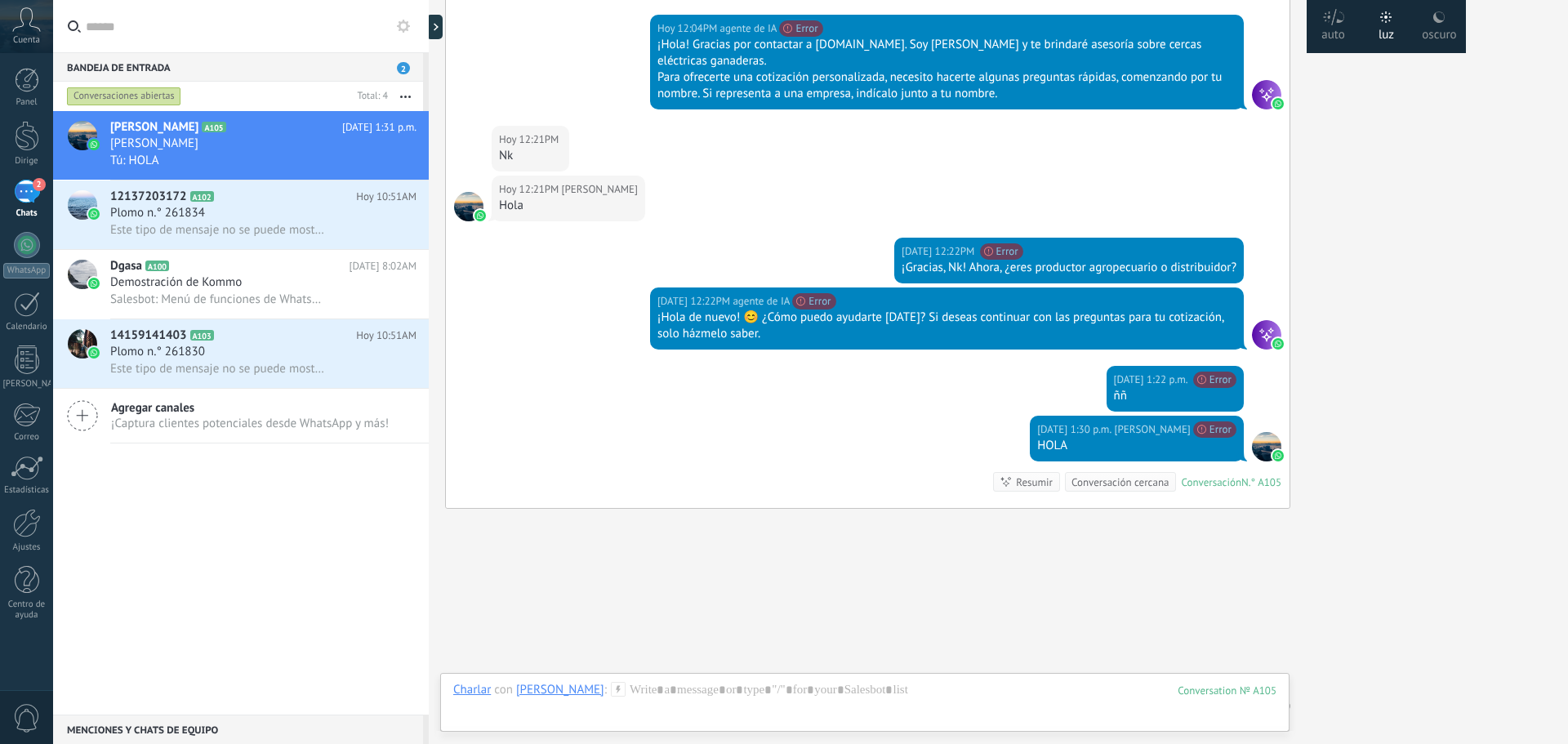
click at [34, 33] on div "Cuenta" at bounding box center [26, 26] width 53 height 53
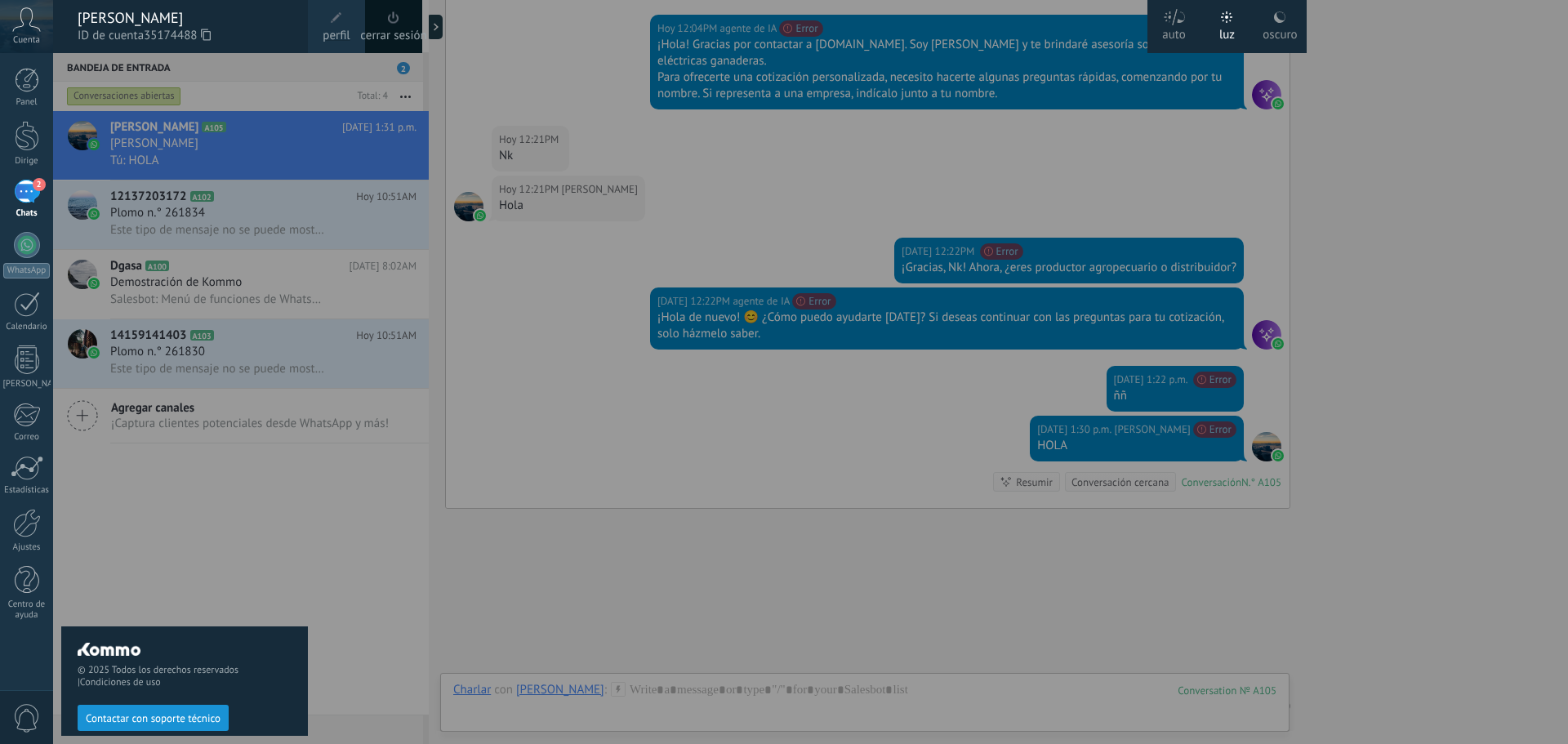
click at [205, 36] on use at bounding box center [206, 34] width 10 height 11
